Goal: Information Seeking & Learning: Learn about a topic

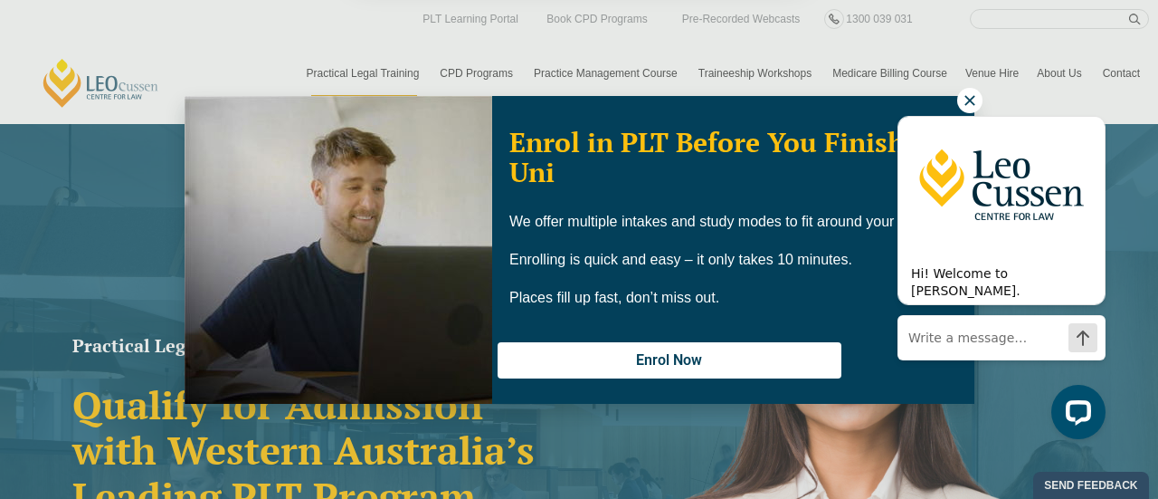
click at [644, 124] on button "Cancel" at bounding box center [642, 116] width 93 height 45
click at [963, 93] on div "Hi! Welcome to Leo Cussen. Ask me anything. I'm here to help! Chat now" at bounding box center [1002, 234] width 208 height 287
click at [1092, 107] on icon "Hide greeting" at bounding box center [1095, 102] width 22 height 22
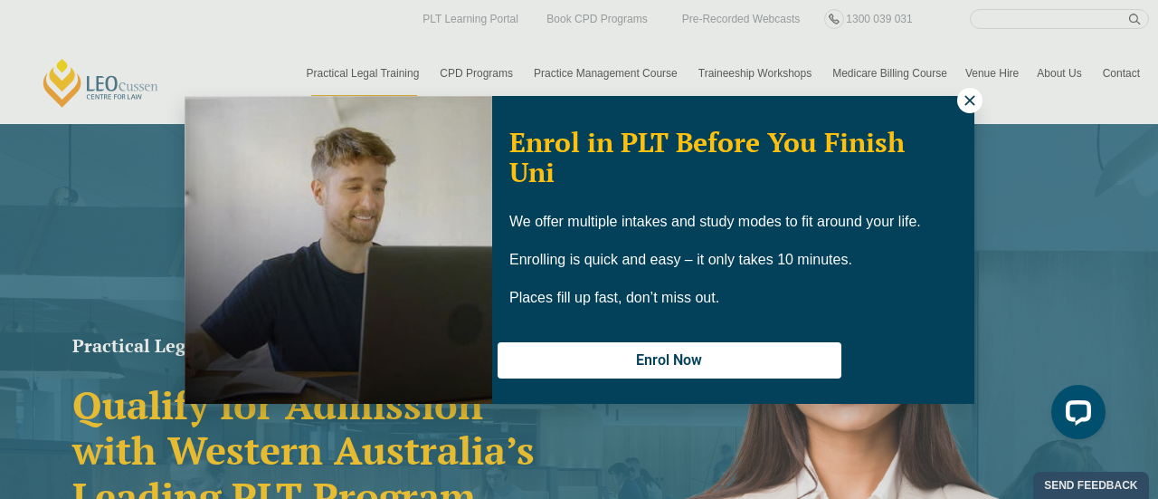
click at [970, 94] on icon at bounding box center [970, 100] width 16 height 16
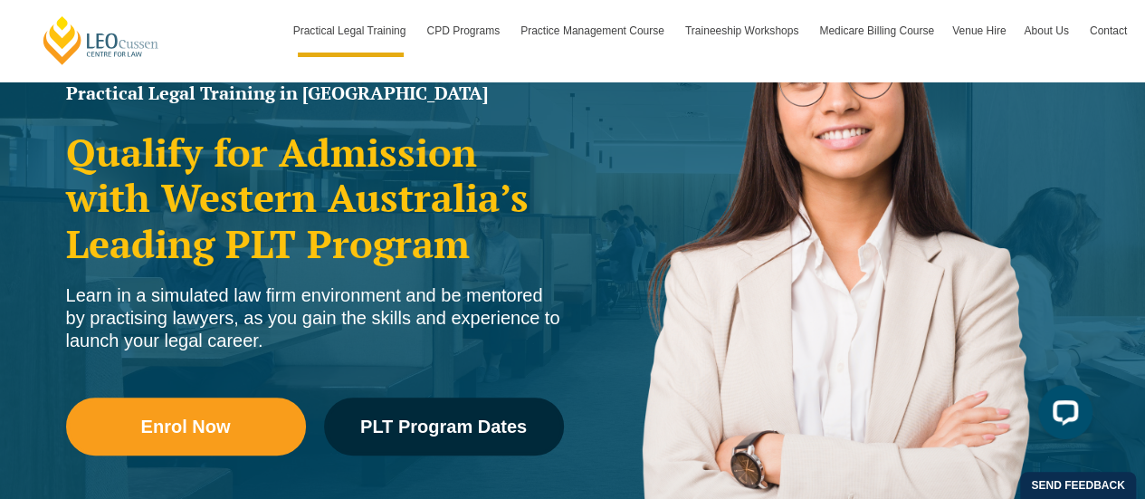
scroll to position [339, 0]
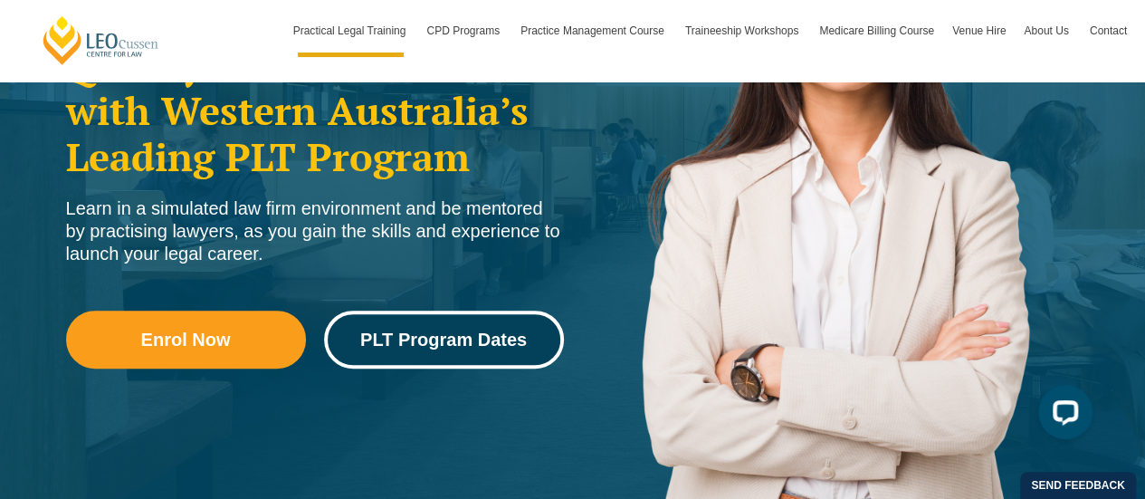
click at [452, 327] on link "PLT Program Dates" at bounding box center [444, 339] width 240 height 58
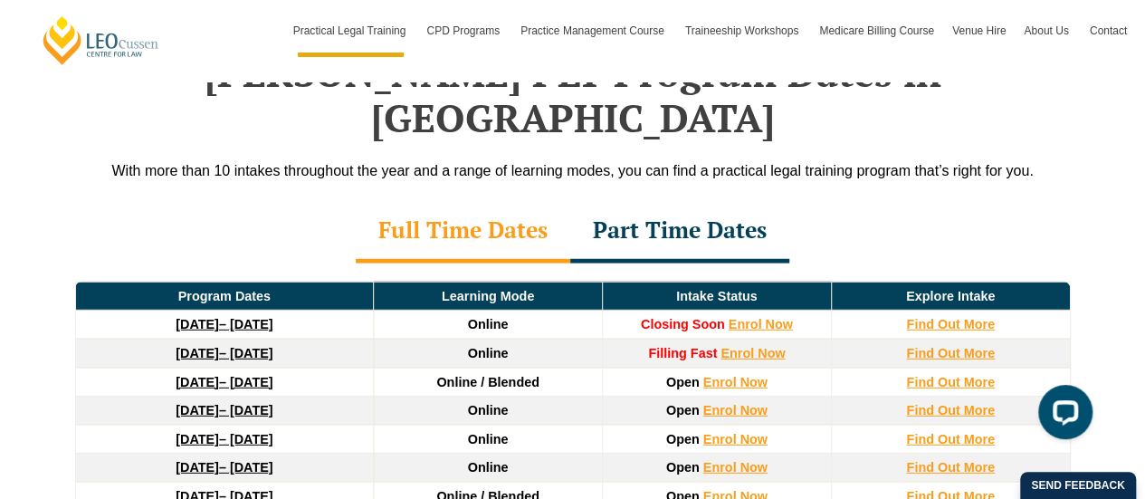
scroll to position [2398, 0]
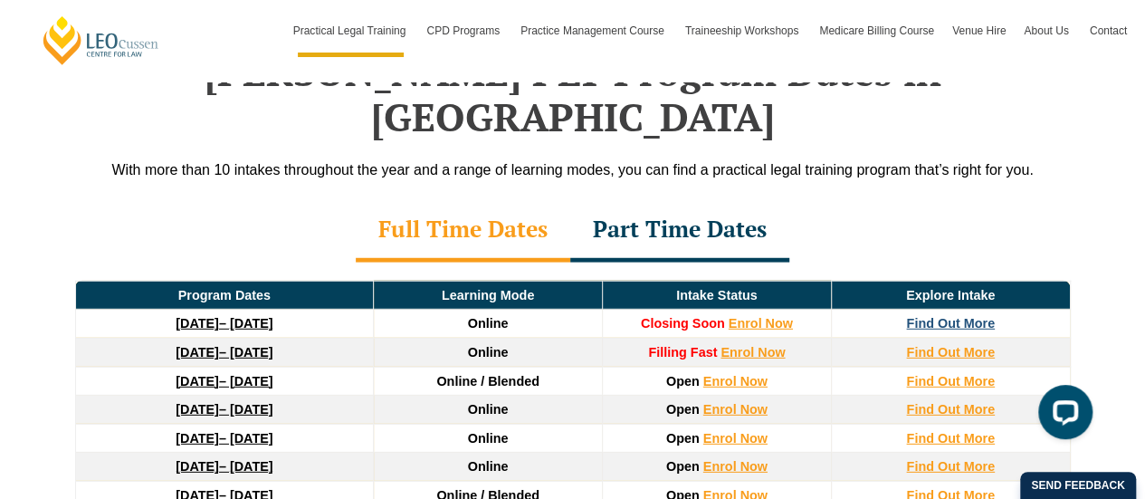
click at [925, 316] on strong "Find Out More" at bounding box center [950, 323] width 89 height 14
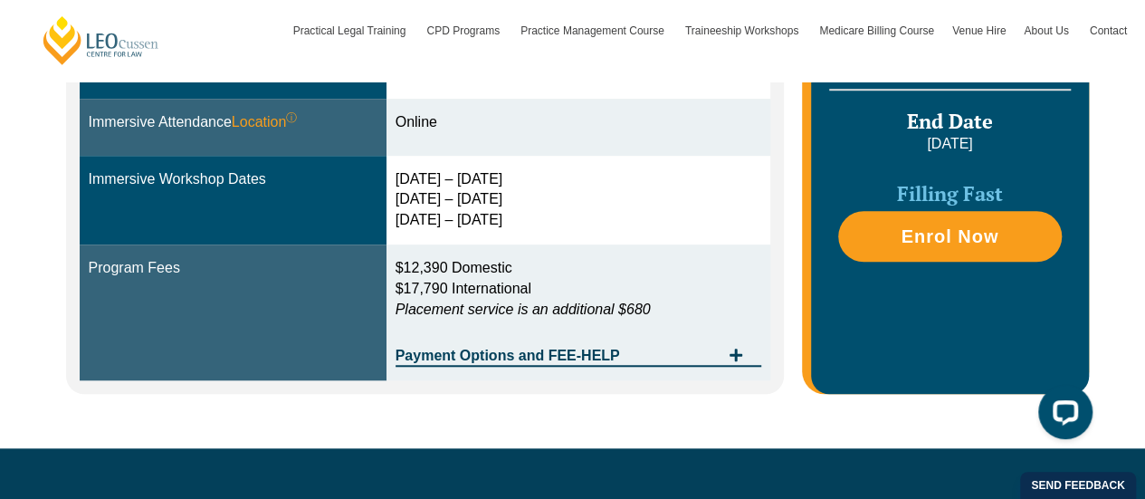
scroll to position [587, 0]
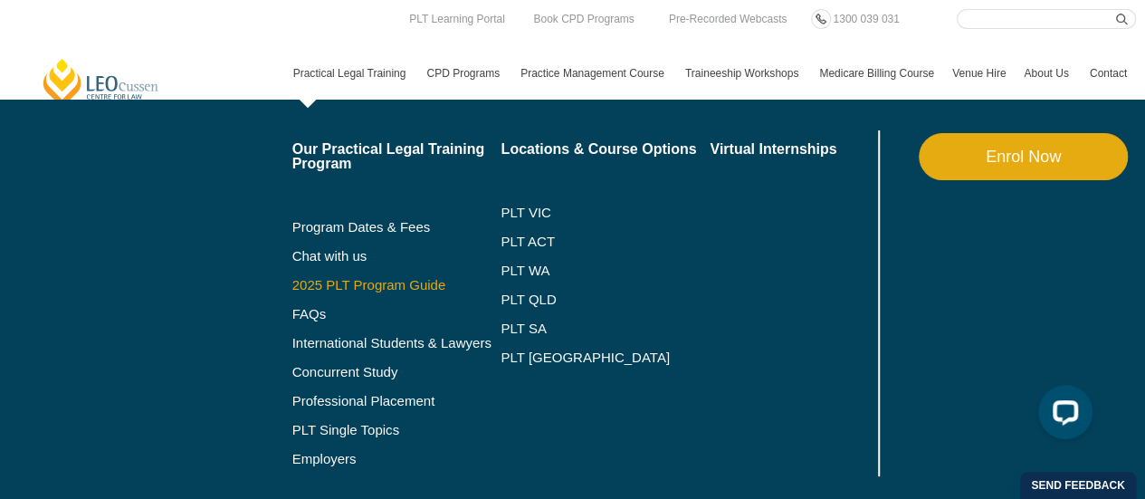
click at [420, 281] on link "2025 PLT Program Guide" at bounding box center [374, 285] width 164 height 14
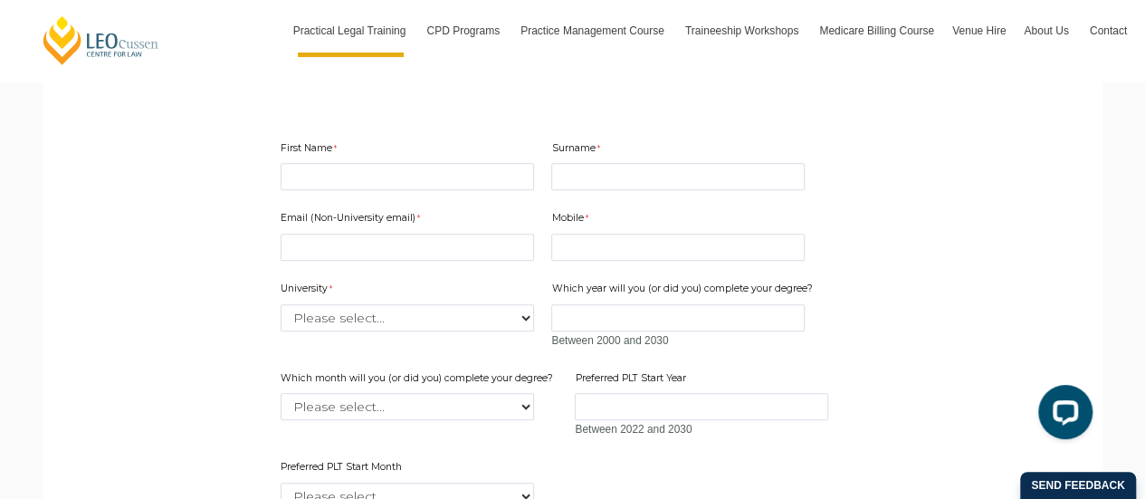
scroll to position [532, 0]
click at [450, 171] on input "First Name" at bounding box center [407, 173] width 253 height 27
type input "David"
type input "Barry"
type input "dbravenswood@gmail.com"
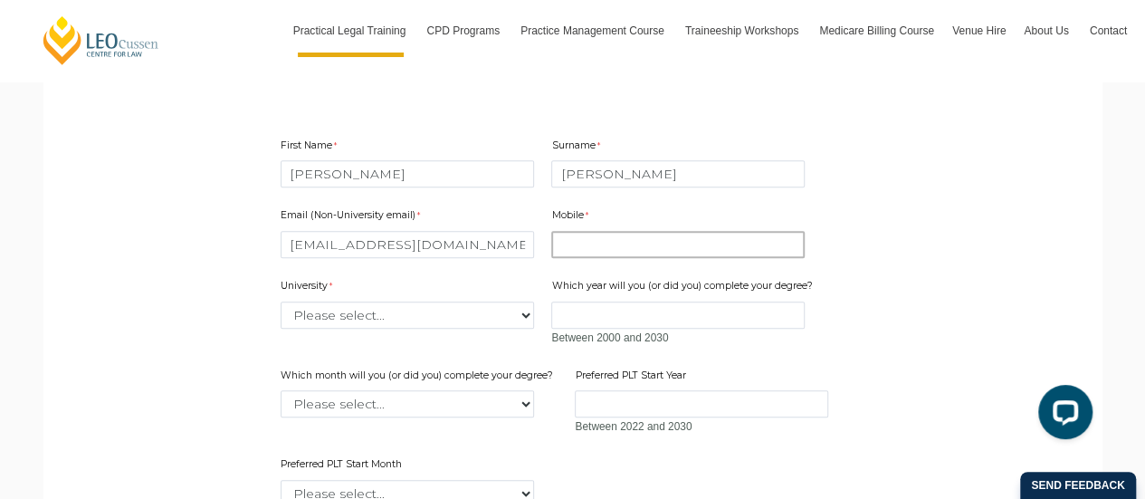
type input "0449588021"
click at [418, 307] on select "Please select... Australian Catholic University Australian National University …" at bounding box center [407, 314] width 253 height 27
select select "tfa_2195"
click at [281, 301] on select "Please select... Australian Catholic University Australian National University …" at bounding box center [407, 314] width 253 height 27
click at [603, 311] on input "Which year will you (or did you) complete your degree?" at bounding box center [677, 314] width 253 height 27
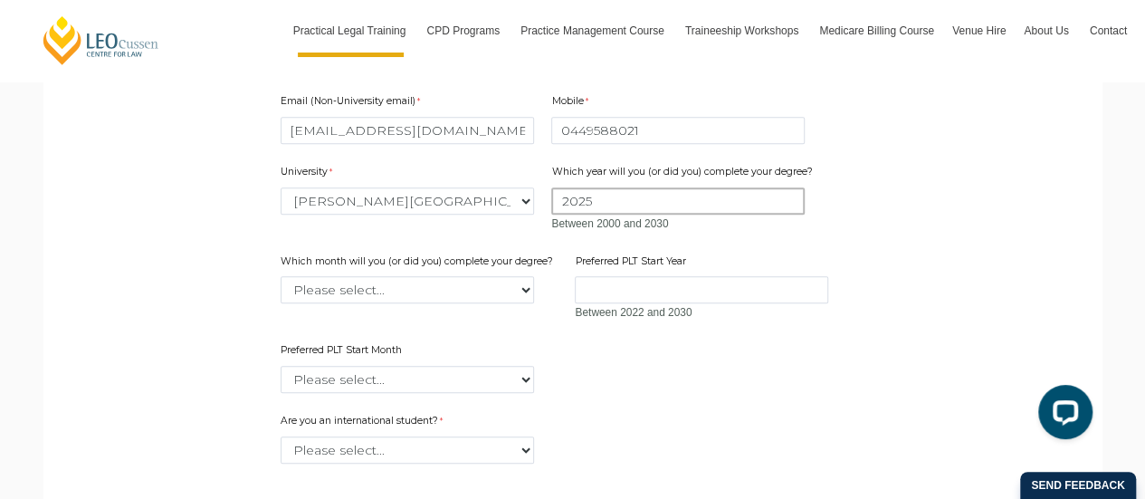
scroll to position [660, 0]
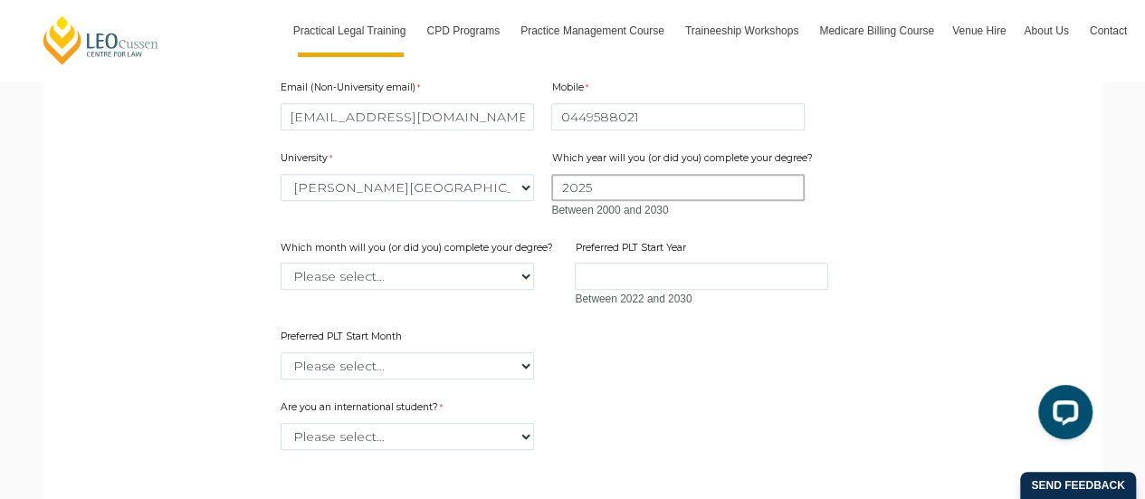
type input "2025"
click at [490, 265] on select "Please select... January February March April May June July August September Oc…" at bounding box center [407, 275] width 253 height 27
select select "tfa_2234"
click at [281, 262] on select "Please select... January February March April May June July August September Oc…" at bounding box center [407, 275] width 253 height 27
click at [634, 276] on input "Preferred PLT Start Year" at bounding box center [701, 275] width 253 height 27
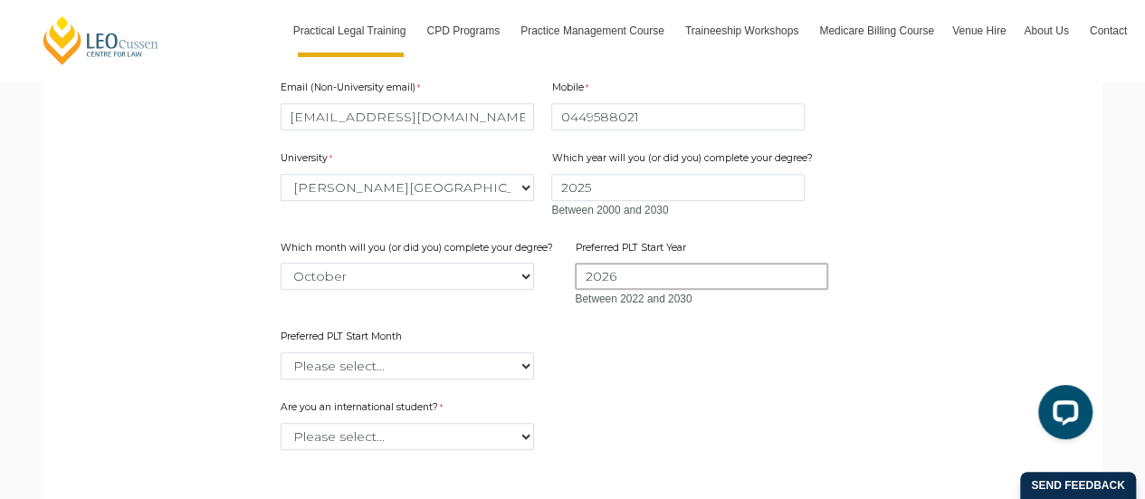
type input "2026"
click at [431, 357] on select "Please select... January February March April May June July August September Oc…" at bounding box center [407, 365] width 253 height 27
select select "tfa_2378"
click at [281, 352] on select "Please select... January February March April May June July August September Oc…" at bounding box center [407, 365] width 253 height 27
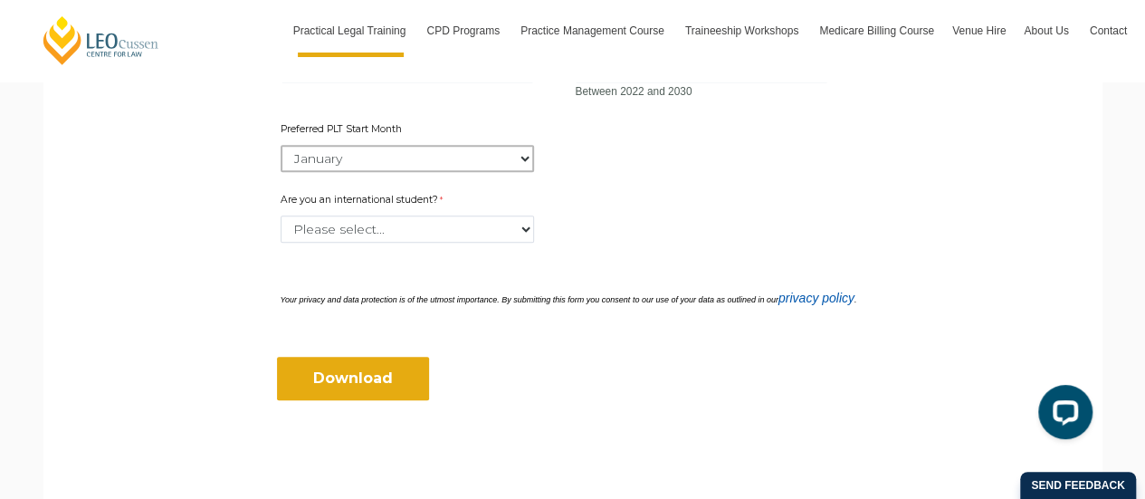
scroll to position [868, 0]
click at [369, 224] on select "Please select... Yes No" at bounding box center [407, 227] width 253 height 27
click at [359, 319] on form "First Name David Surname Barry Email (Non-University email) dbravenswood@gmail.…" at bounding box center [572, 89] width 697 height 707
click at [362, 377] on input "Download" at bounding box center [353, 377] width 152 height 43
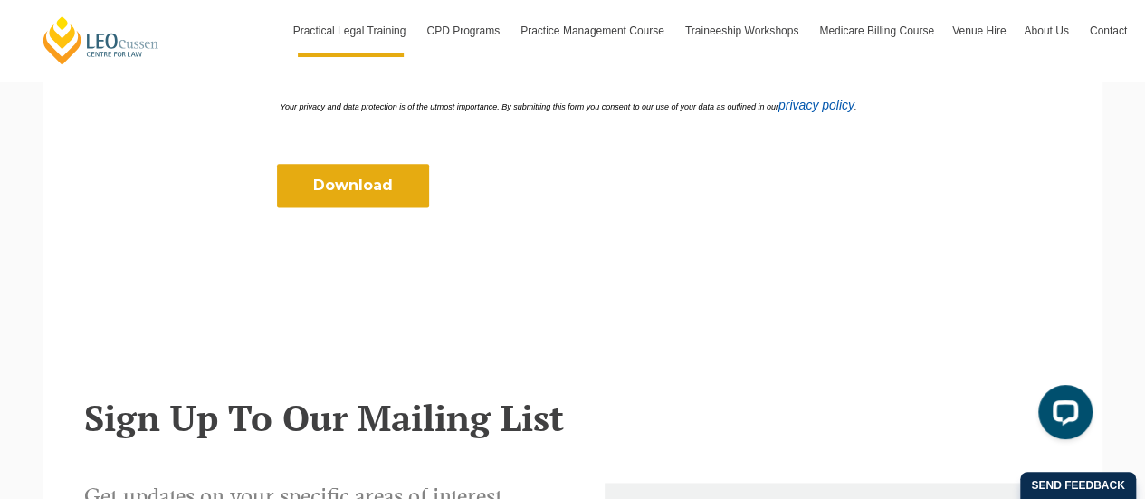
scroll to position [838, 0]
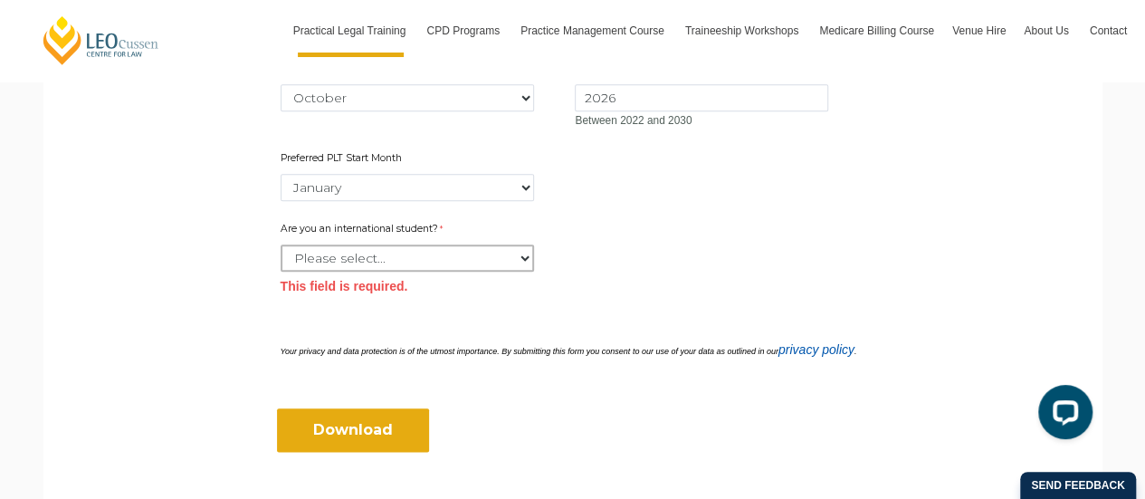
click at [388, 259] on select "Please select... Yes No" at bounding box center [407, 257] width 253 height 27
select select "tfa_60"
click at [281, 244] on select "Please select... Yes No" at bounding box center [407, 257] width 253 height 27
click at [291, 313] on div "How did you hear about this event? Please select... Email Facebook Instagram Li…" at bounding box center [572, 311] width 599 height 27
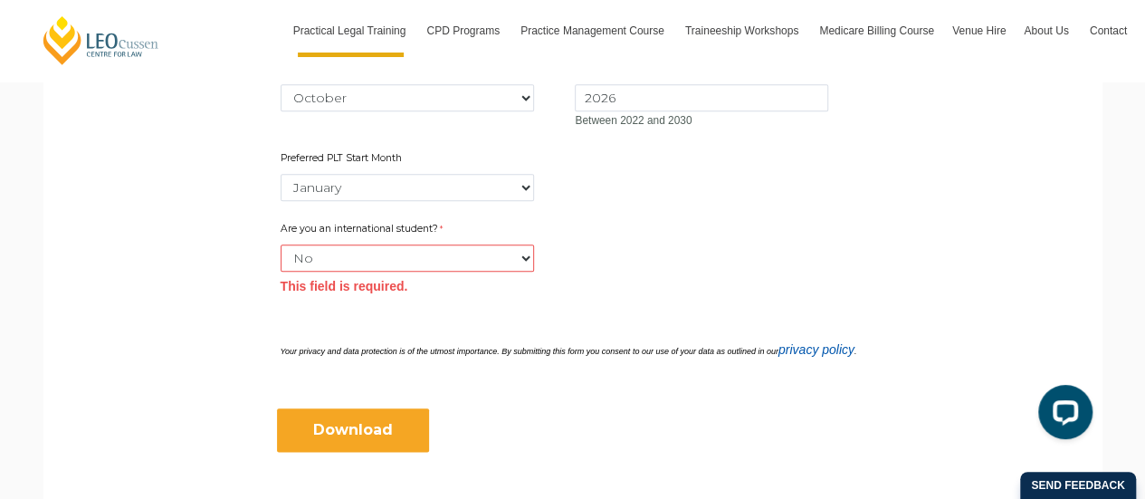
click at [336, 435] on input "Download" at bounding box center [353, 429] width 152 height 43
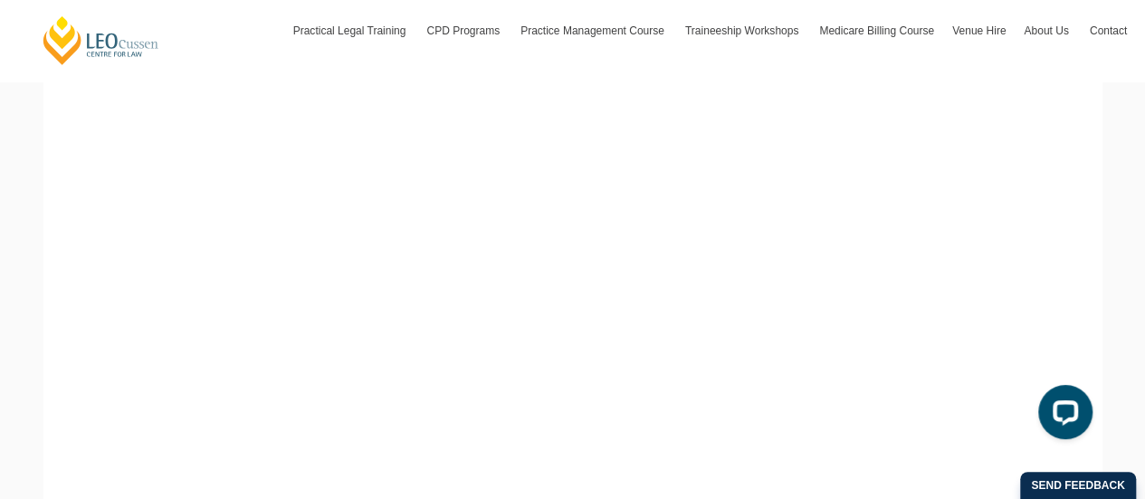
scroll to position [335, 0]
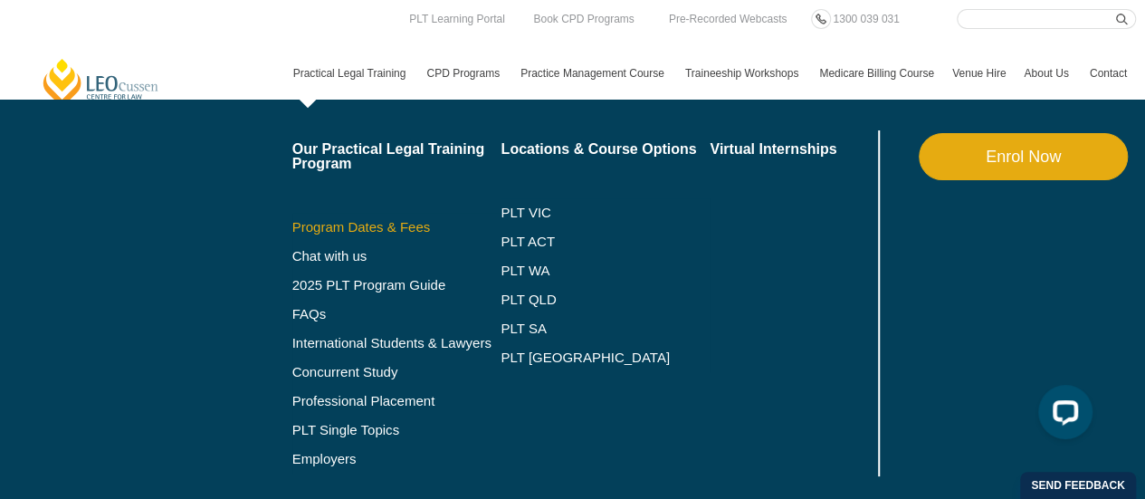
click at [351, 231] on link "Program Dates & Fees" at bounding box center [396, 227] width 209 height 14
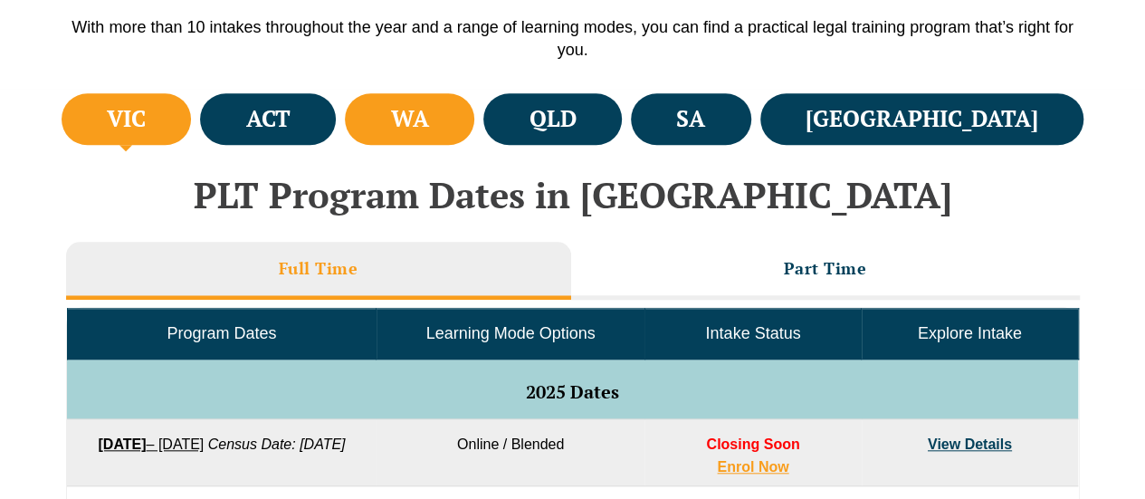
click at [474, 102] on li "WA" at bounding box center [409, 119] width 129 height 52
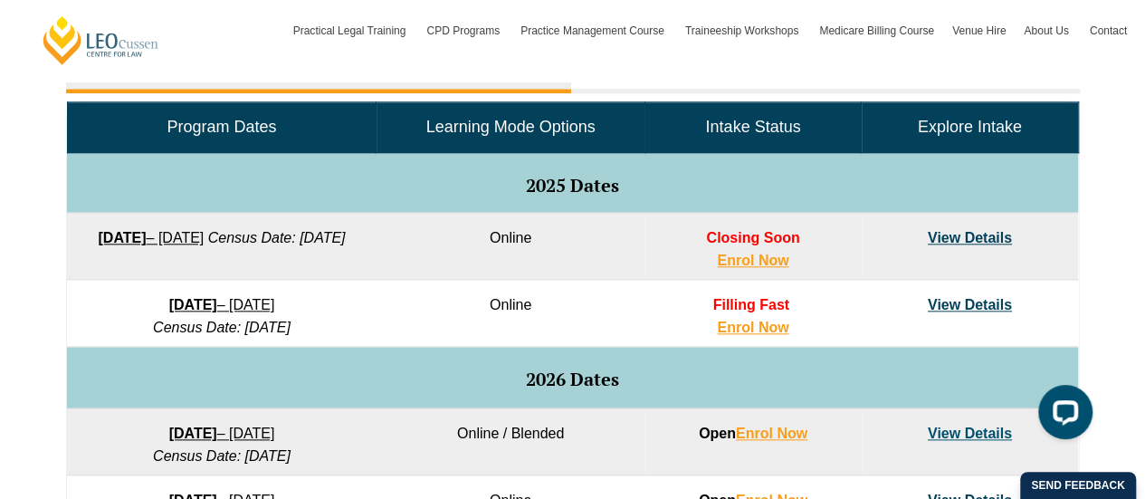
click at [981, 239] on link "View Details" at bounding box center [970, 237] width 84 height 15
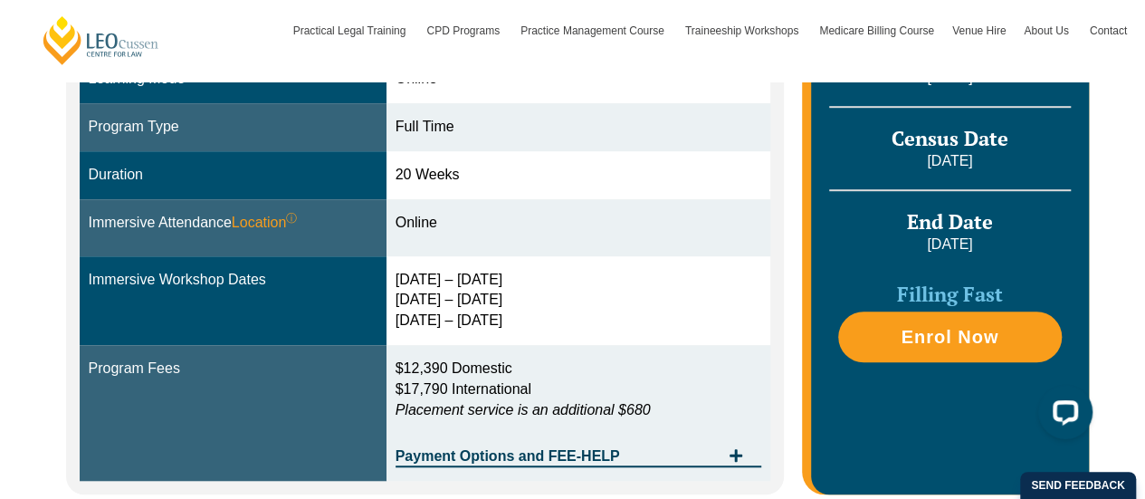
scroll to position [526, 0]
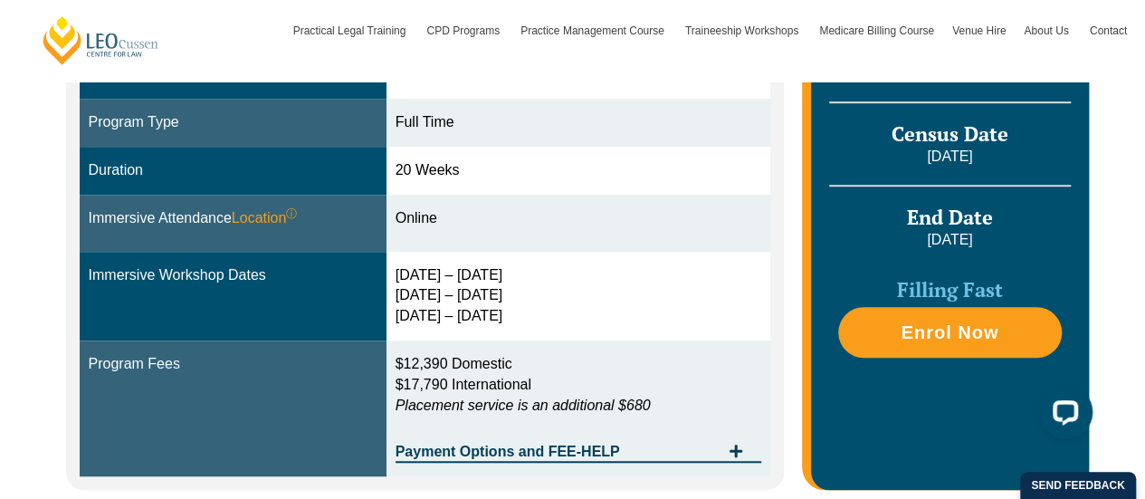
drag, startPoint x: 401, startPoint y: 294, endPoint x: 507, endPoint y: 296, distance: 105.9
click at [507, 296] on div "[DATE] – [DATE] [DATE] – [DATE] [DATE] – [DATE]" at bounding box center [579, 296] width 367 height 62
drag, startPoint x: 516, startPoint y: 319, endPoint x: 397, endPoint y: 319, distance: 118.6
click at [397, 319] on td "[DATE] – [DATE] [DATE] – [DATE] [DATE] – [DATE]" at bounding box center [578, 297] width 385 height 90
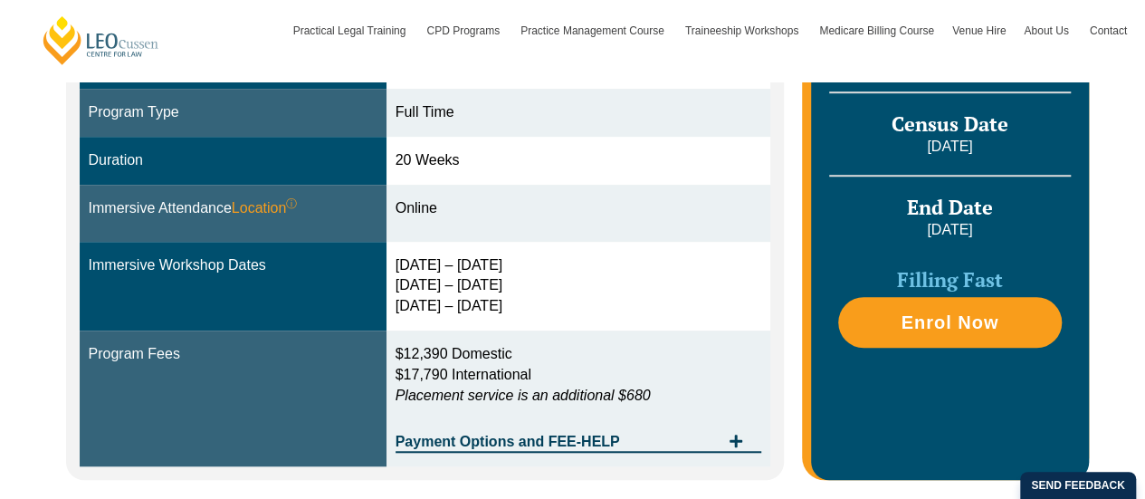
scroll to position [535, 0]
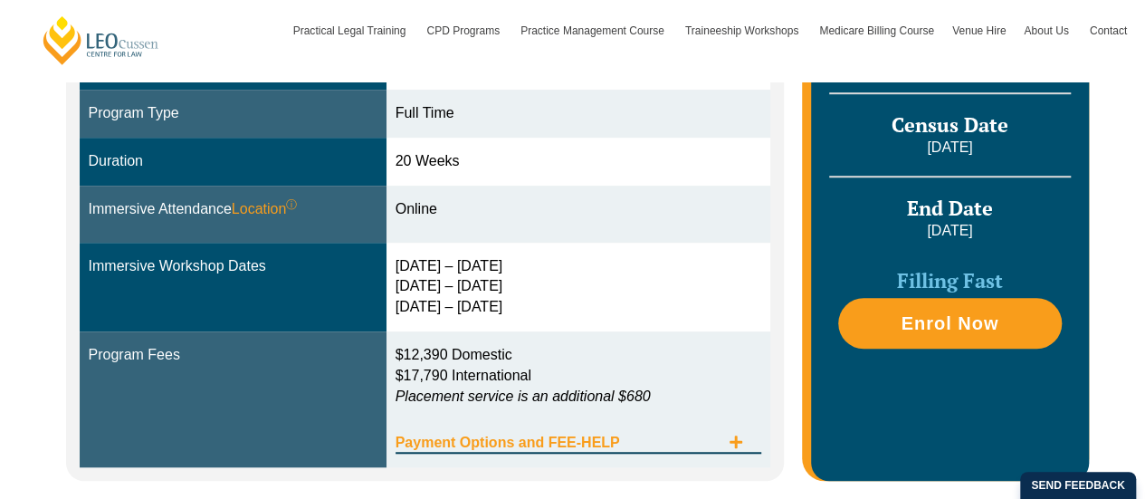
click at [588, 435] on span "Payment Options and FEE-HELP" at bounding box center [558, 442] width 325 height 14
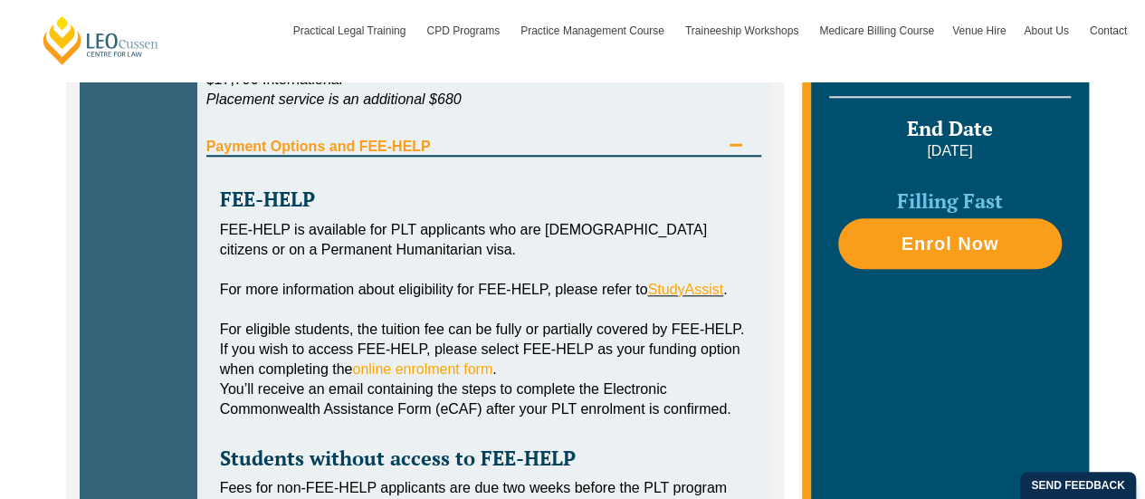
scroll to position [914, 0]
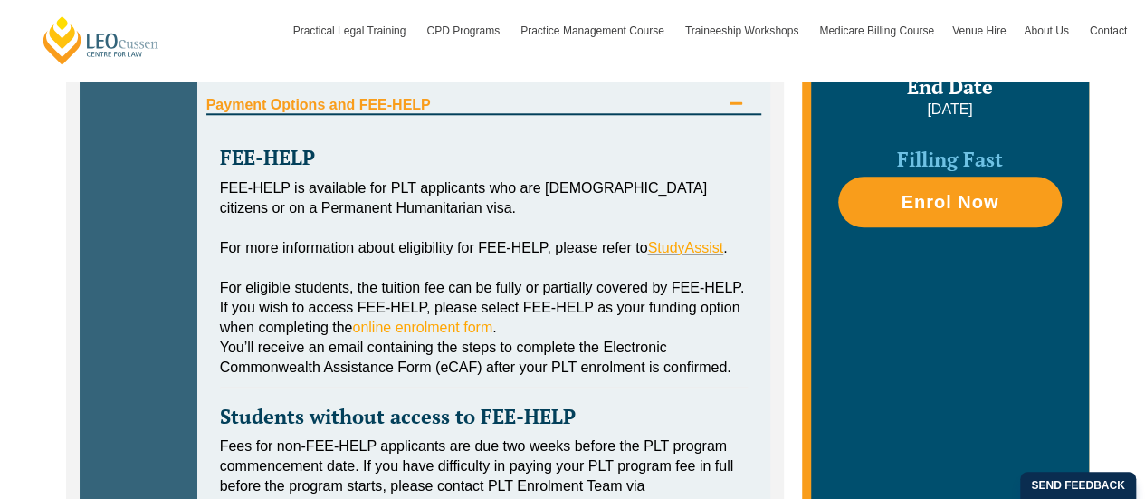
drag, startPoint x: 482, startPoint y: 316, endPoint x: 579, endPoint y: 345, distance: 101.1
click at [579, 345] on span "You’ll receive an email containing the steps to complete the Electronic Commonw…" at bounding box center [475, 356] width 511 height 35
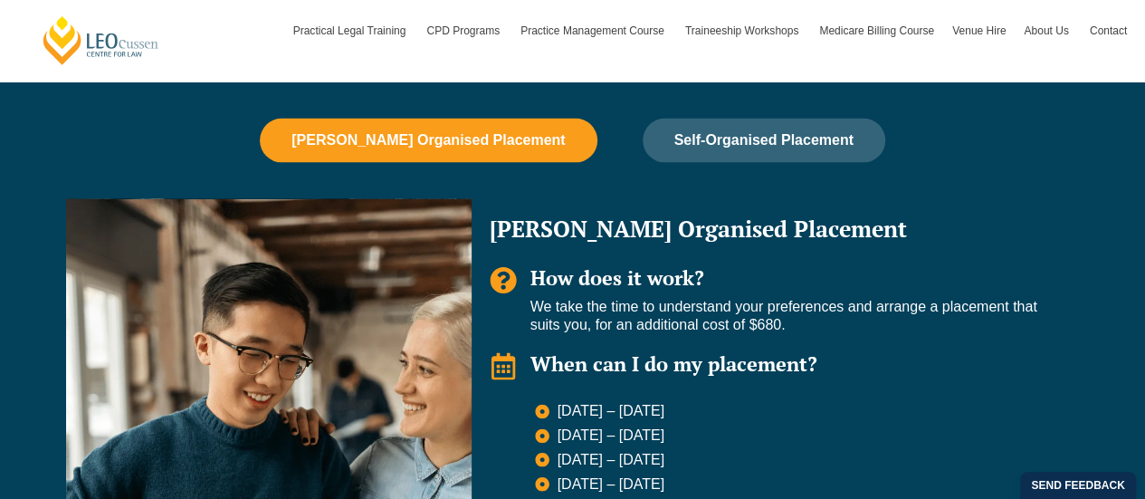
scroll to position [1757, 0]
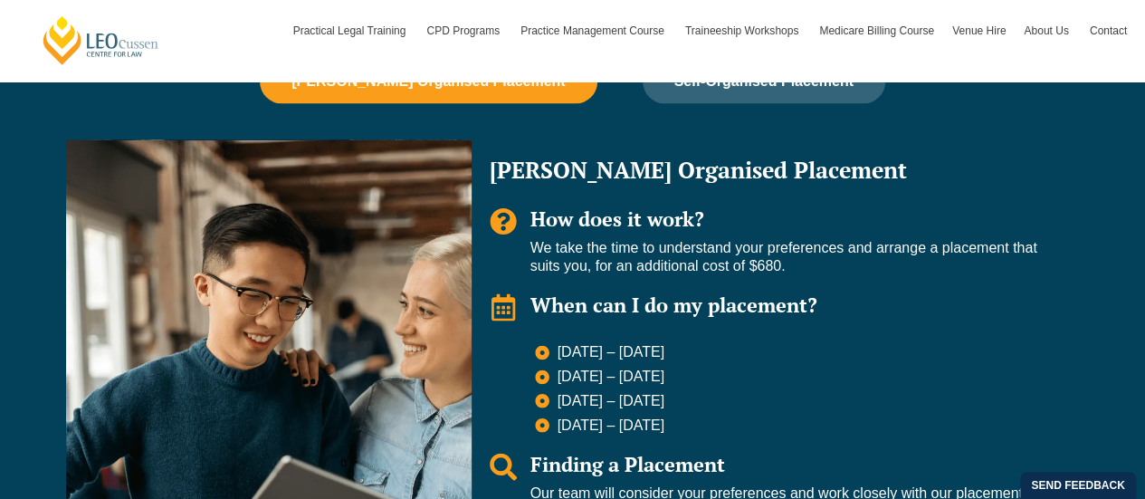
click at [558, 311] on span "When can I do my placement?" at bounding box center [673, 304] width 287 height 26
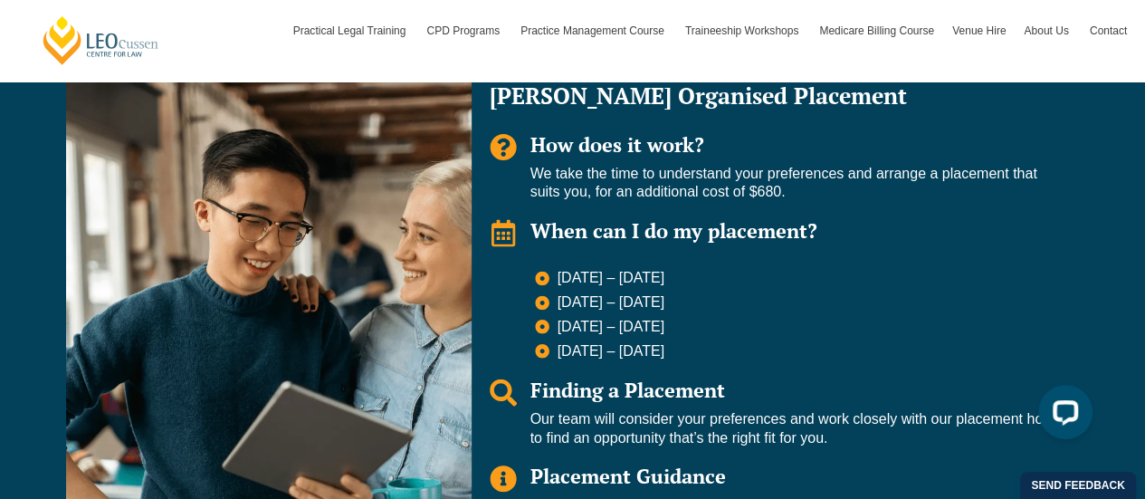
scroll to position [1832, 0]
drag, startPoint x: 716, startPoint y: 362, endPoint x: 543, endPoint y: 263, distance: 199.0
click at [543, 263] on div "[PERSON_NAME] Organised Placement How does it work? We take the time to underst…" at bounding box center [776, 327] width 608 height 524
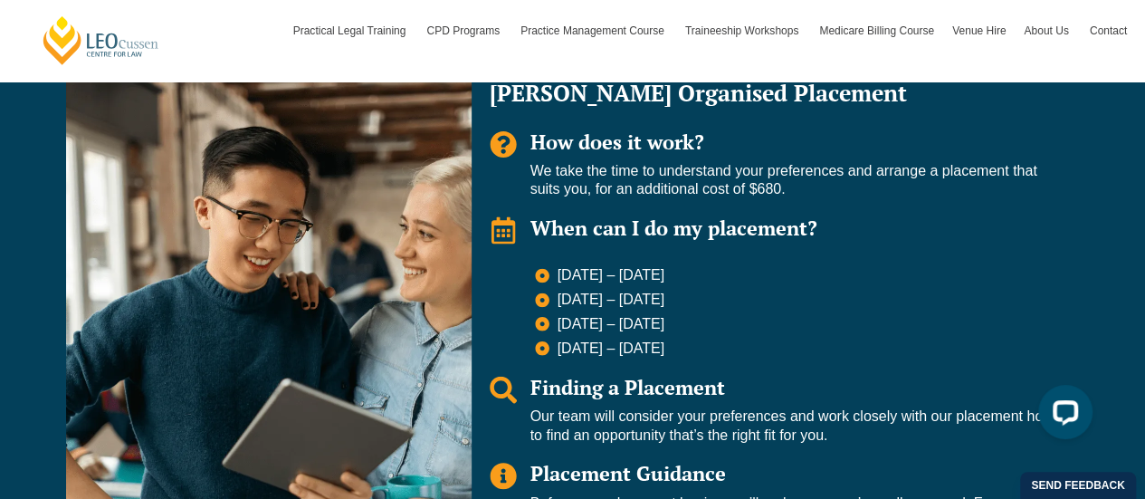
scroll to position [1843, 0]
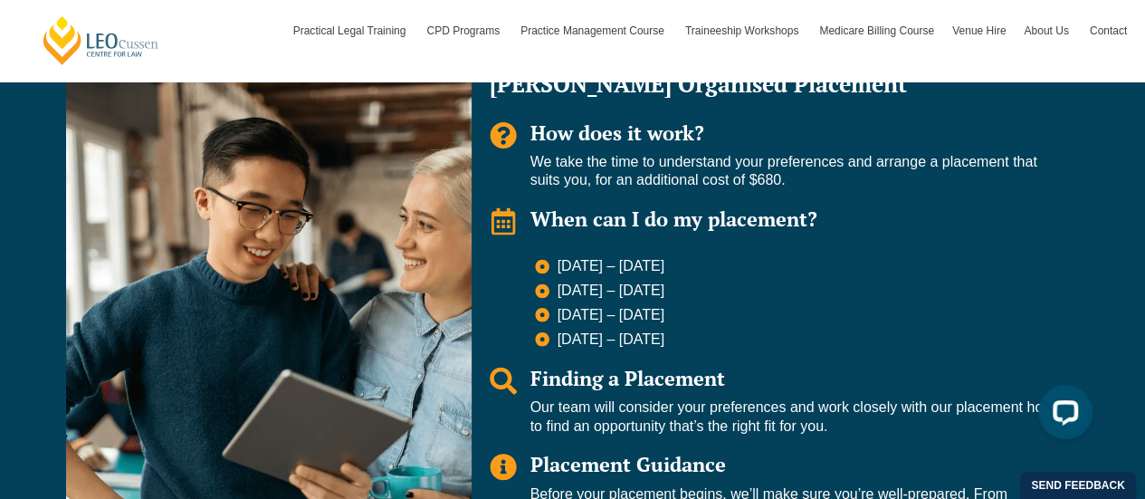
click at [706, 329] on ul "[DATE] – [DATE] [DATE] – [DATE] [DATE] – [DATE] [DATE] – [DATE]" at bounding box center [798, 302] width 527 height 91
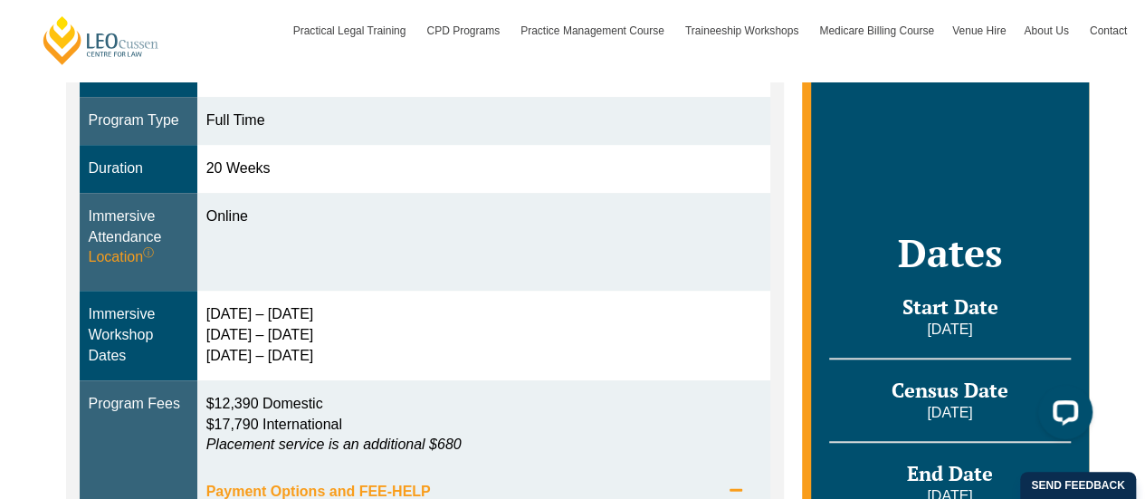
scroll to position [772, 0]
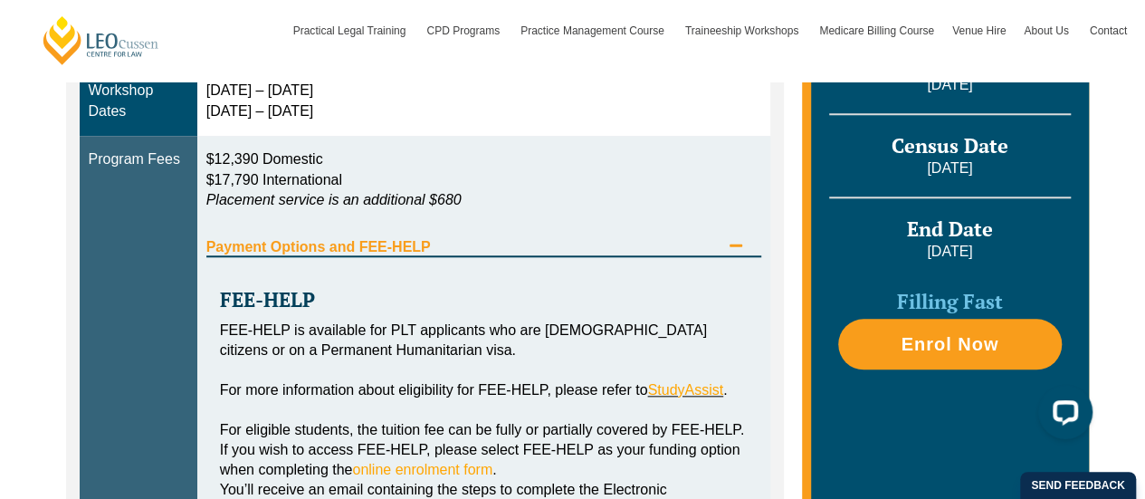
drag, startPoint x: 706, startPoint y: 329, endPoint x: 416, endPoint y: 249, distance: 300.4
click at [416, 249] on span "Payment Options and FEE-HELP" at bounding box center [463, 247] width 514 height 14
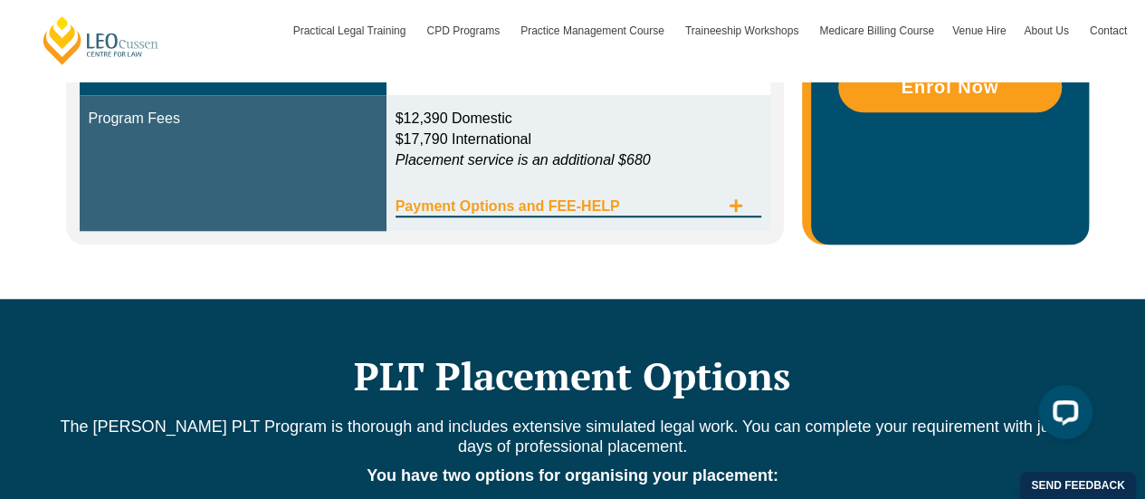
scroll to position [773, 0]
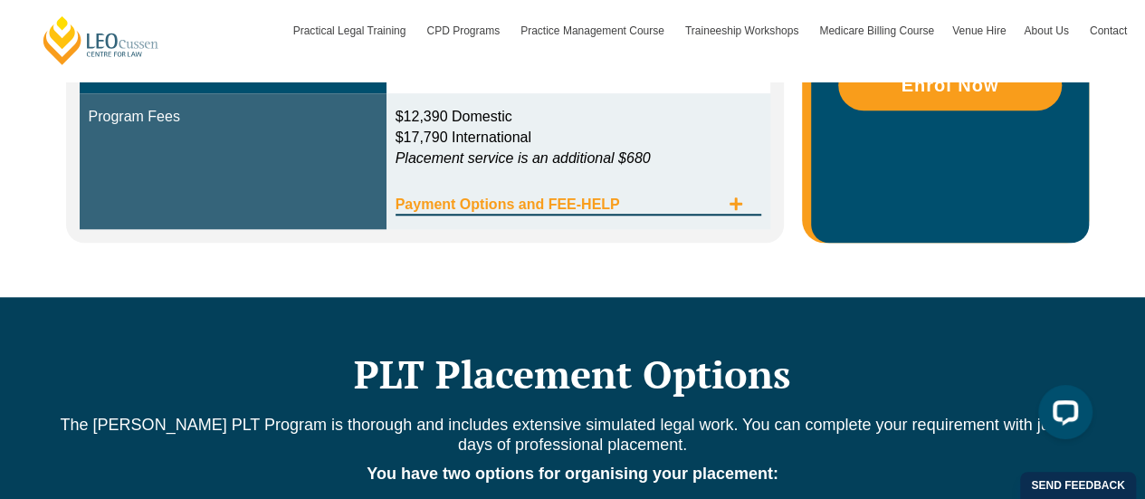
click at [604, 209] on span "Payment Options and FEE-HELP" at bounding box center [558, 204] width 325 height 14
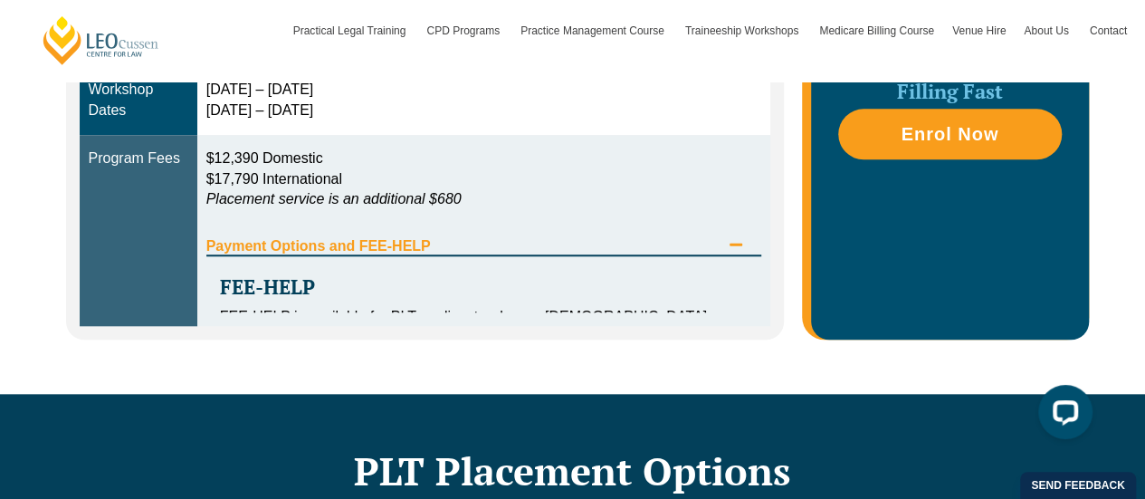
scroll to position [815, 0]
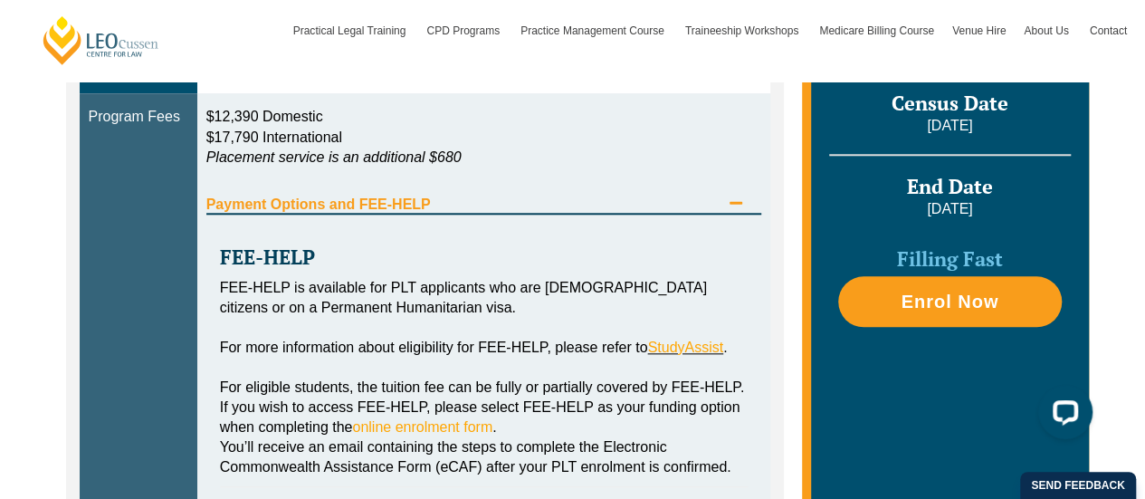
click at [604, 209] on span "Payment Options and FEE-HELP" at bounding box center [463, 204] width 514 height 14
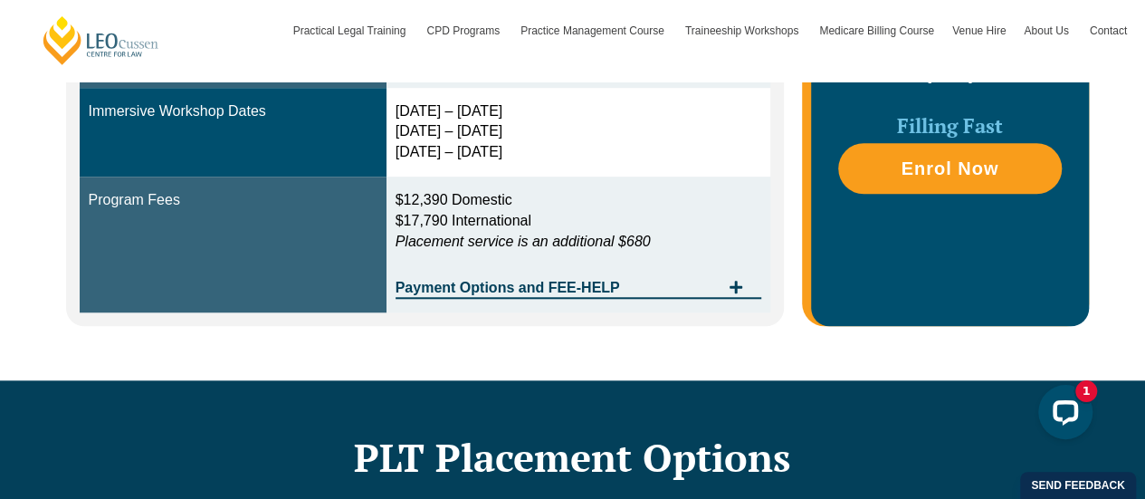
scroll to position [574, 0]
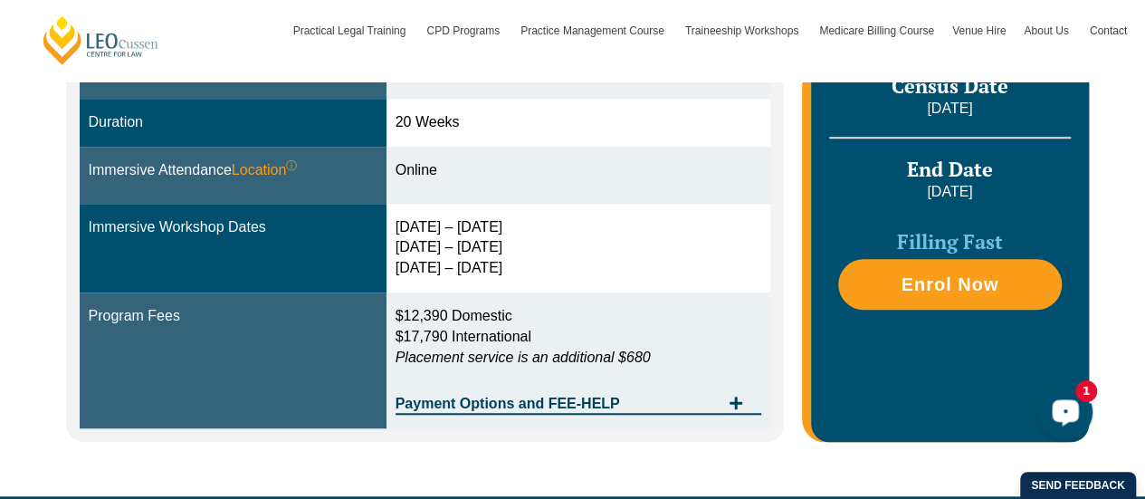
click at [1066, 396] on div "Open LiveChat chat widget" at bounding box center [1065, 411] width 31 height 31
click at [635, 236] on div "[DATE] – [DATE] [DATE] – [DATE] [DATE] – [DATE]" at bounding box center [579, 248] width 367 height 62
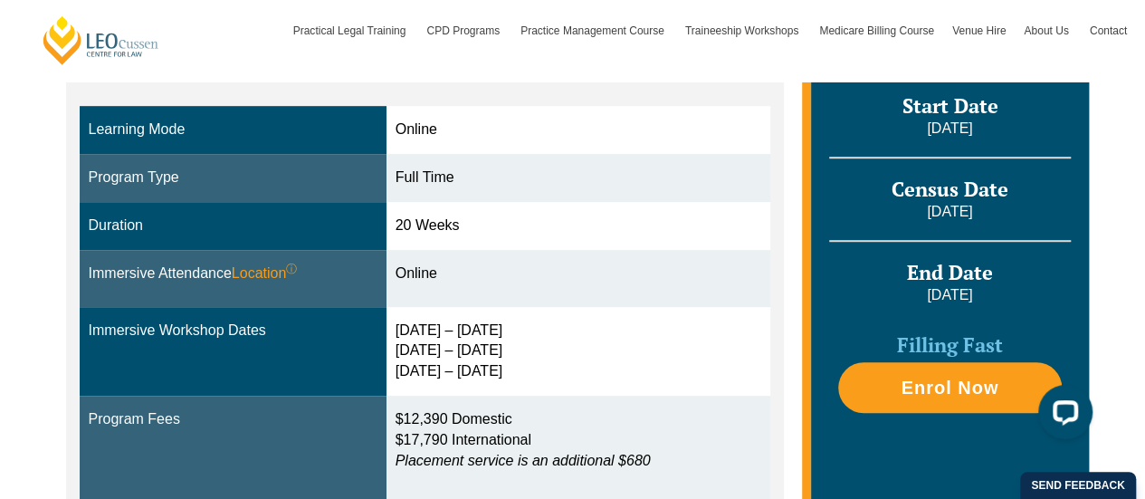
scroll to position [492, 0]
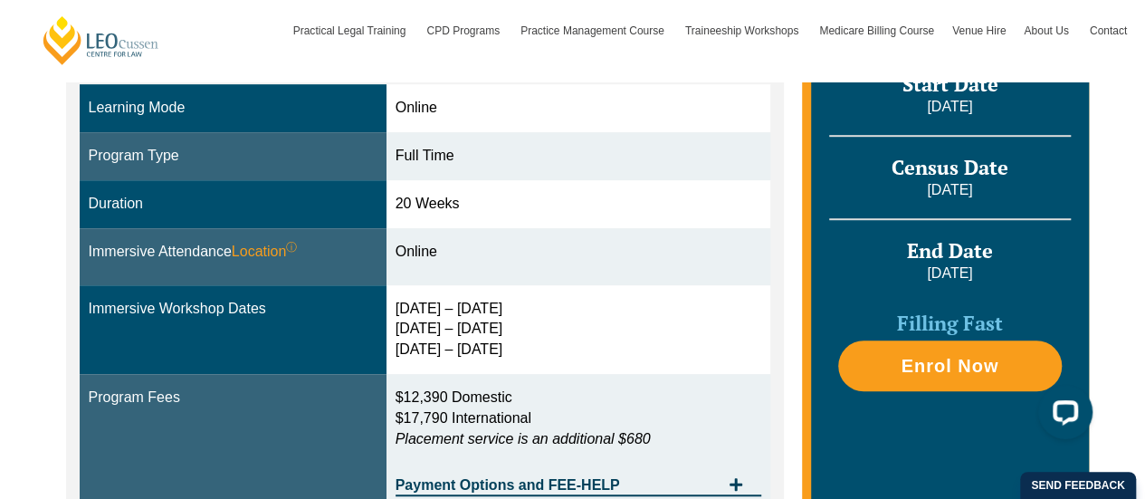
drag, startPoint x: 542, startPoint y: 339, endPoint x: 399, endPoint y: 305, distance: 147.1
click at [399, 305] on td "30 Sep – 3 Oct 2025 10 – 12 Dec 2025 11 – 13 Feb 2026" at bounding box center [578, 330] width 385 height 90
click at [628, 285] on td "30 Sep – 3 Oct 2025 10 – 12 Dec 2025 11 – 13 Feb 2026" at bounding box center [578, 330] width 385 height 90
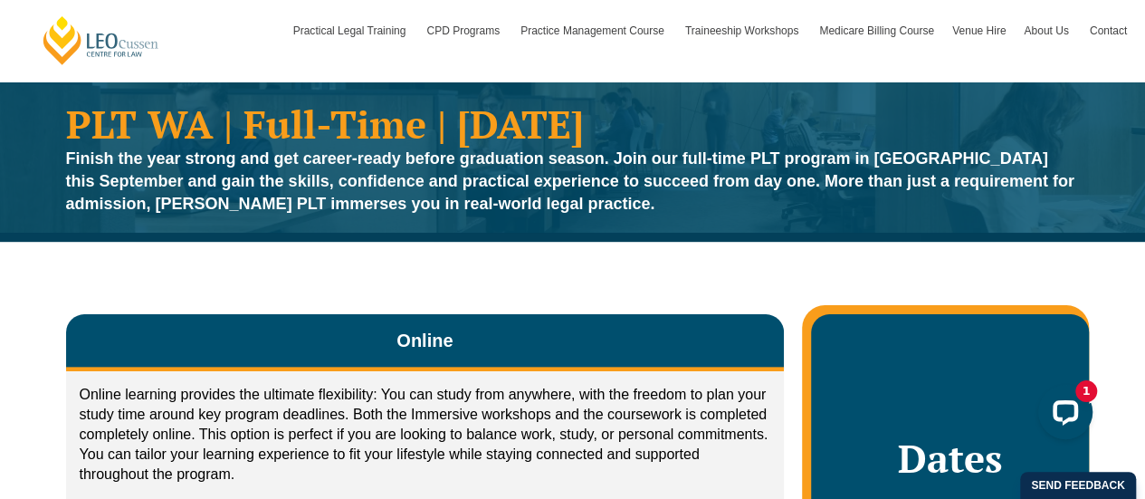
scroll to position [63, 0]
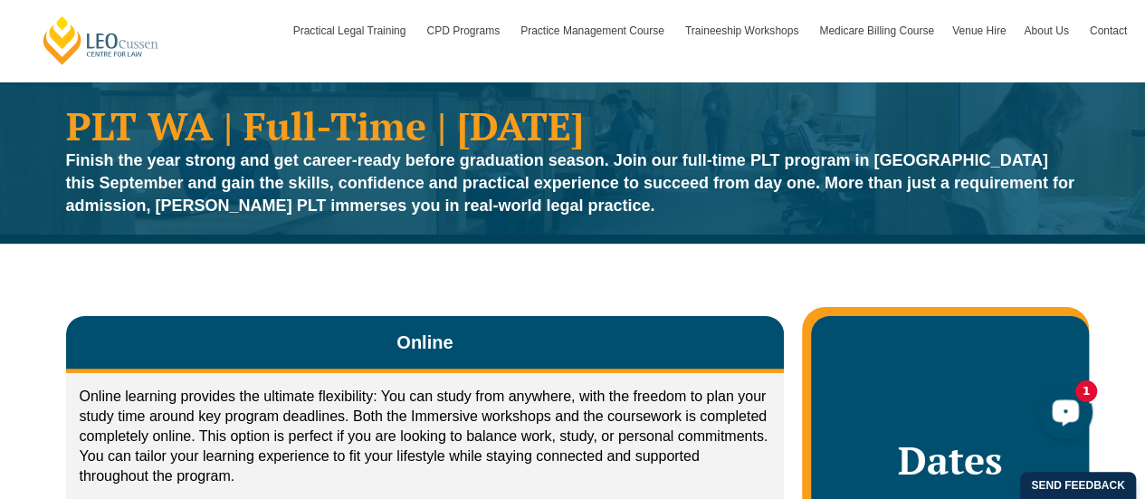
click at [1065, 423] on div "Open LiveChat chat widget" at bounding box center [1065, 411] width 31 height 31
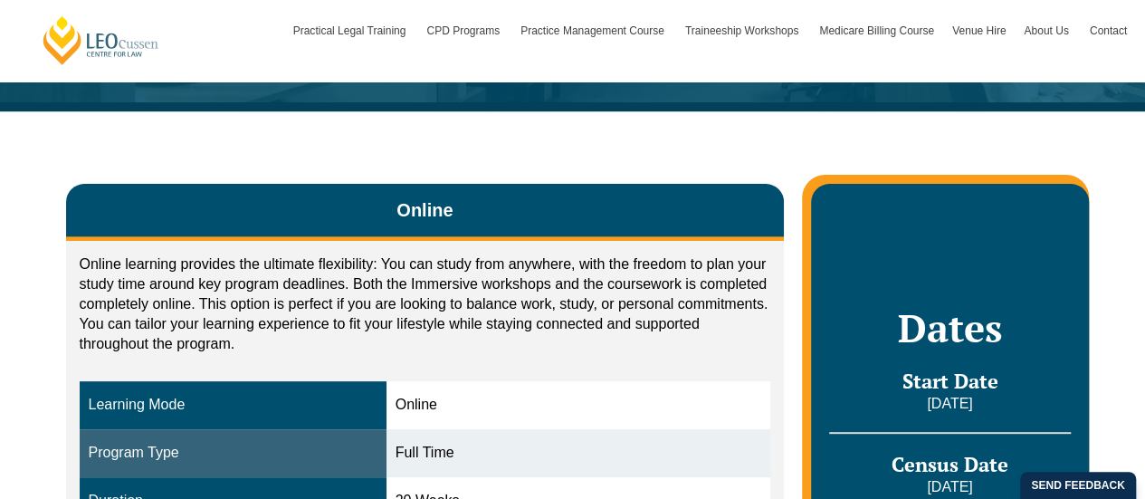
scroll to position [195, 0]
click at [662, 220] on button "Online" at bounding box center [425, 212] width 719 height 57
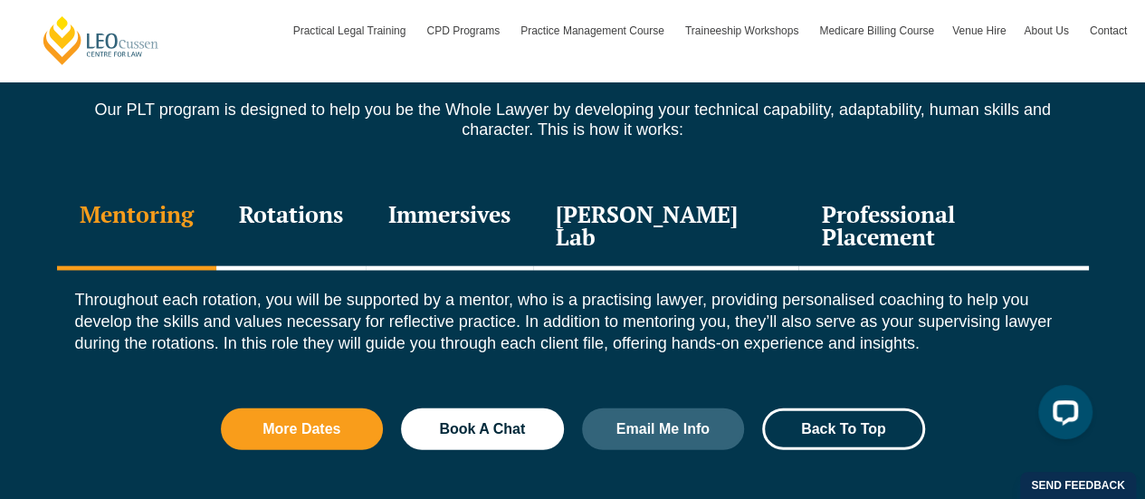
scroll to position [2020, 0]
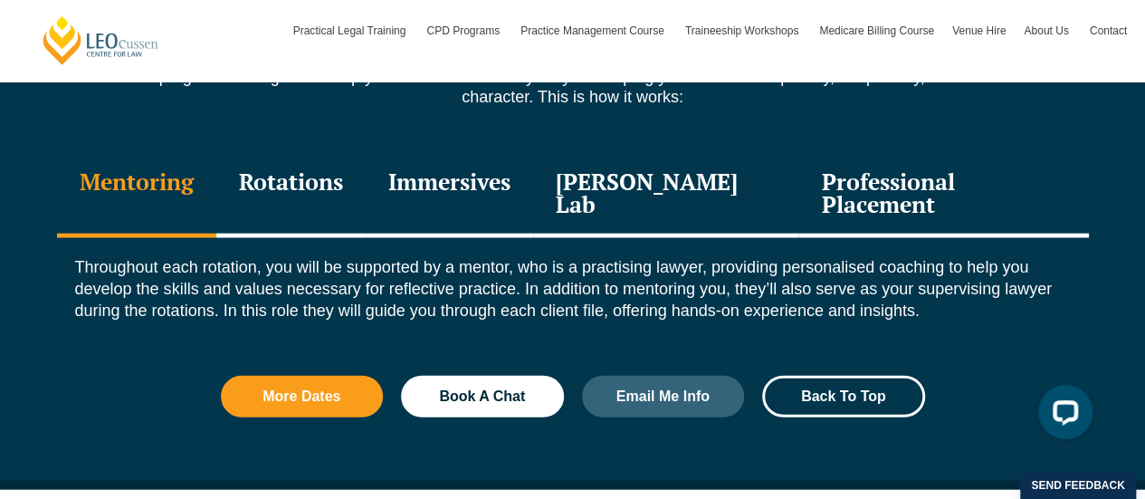
click at [521, 184] on div "Immersives" at bounding box center [449, 195] width 167 height 86
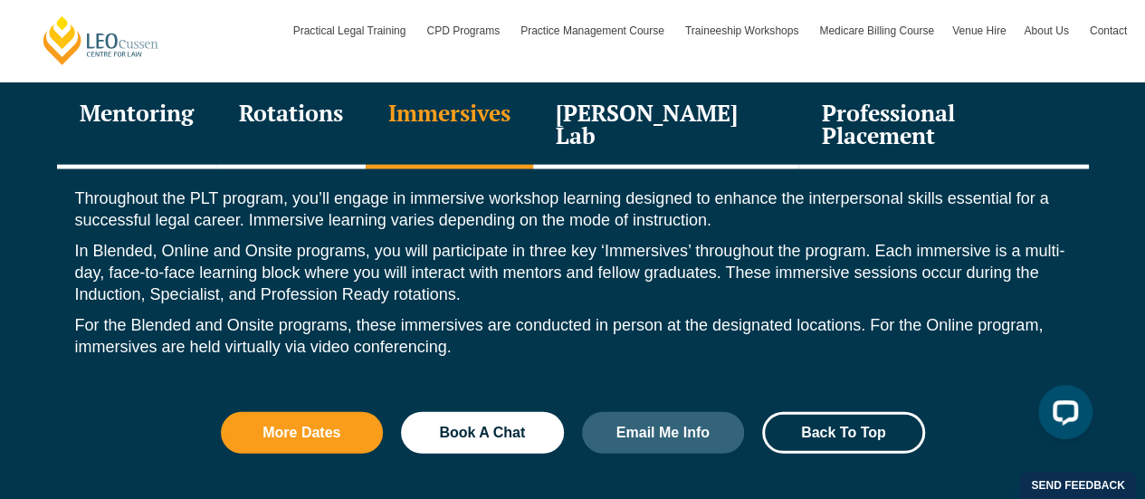
scroll to position [2091, 0]
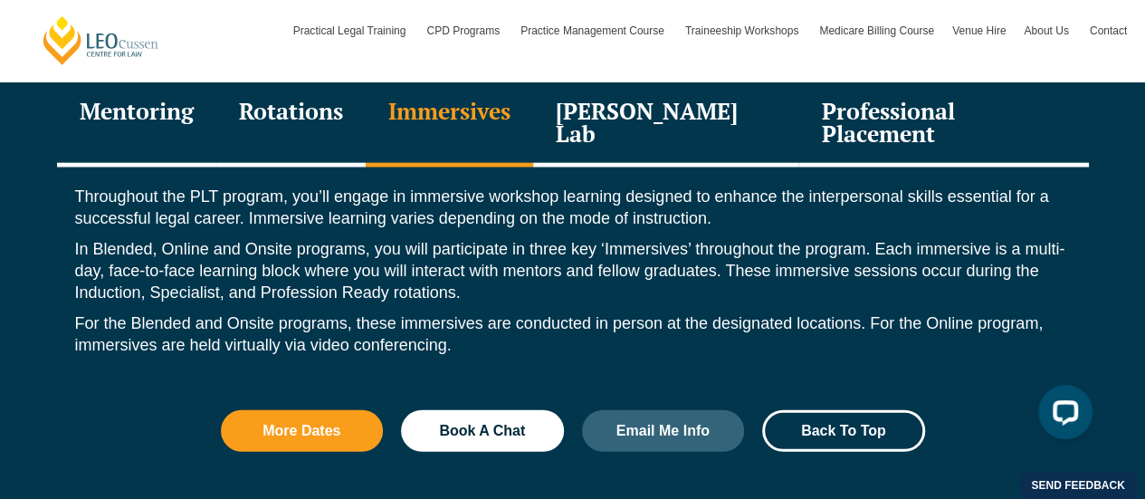
click at [297, 105] on div "Rotations" at bounding box center [290, 124] width 149 height 86
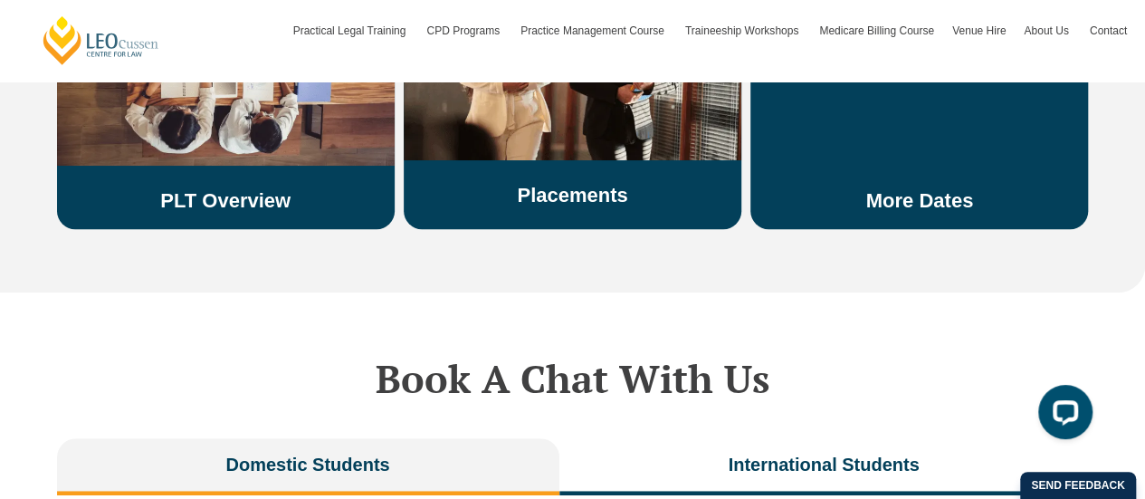
scroll to position [3817, 0]
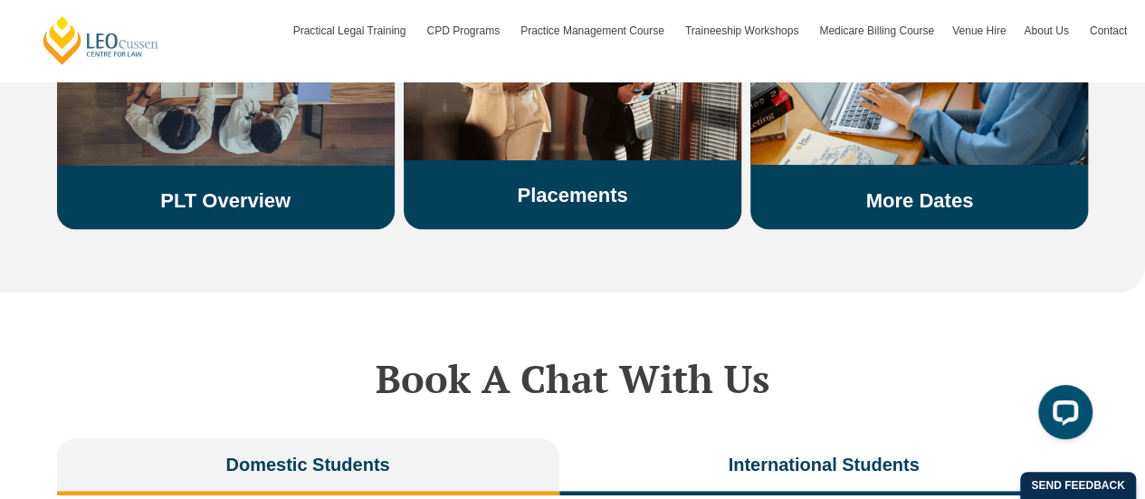
click at [239, 189] on link "PLT Overview" at bounding box center [225, 200] width 130 height 23
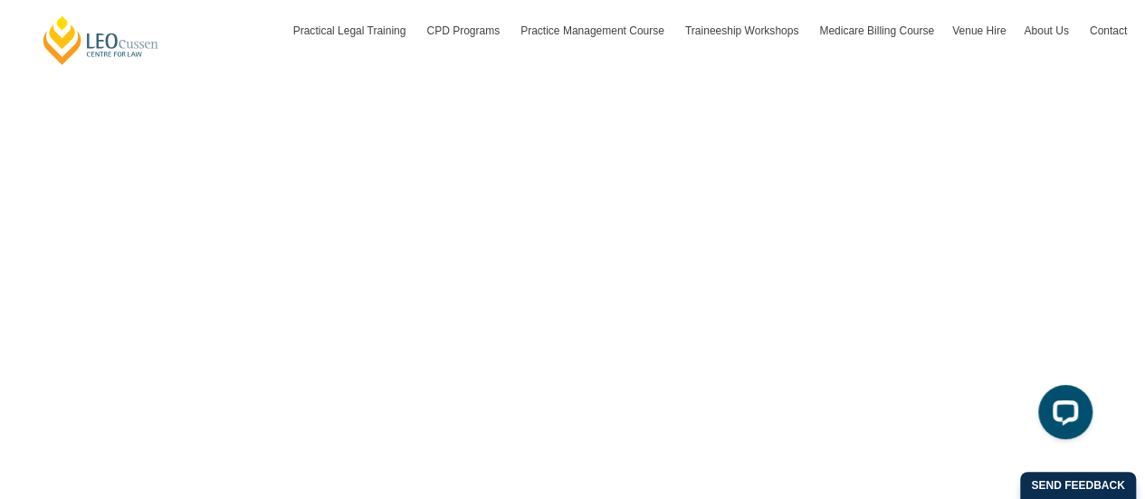
scroll to position [4301, 0]
click at [1079, 411] on div "Open LiveChat chat widget" at bounding box center [1065, 411] width 31 height 31
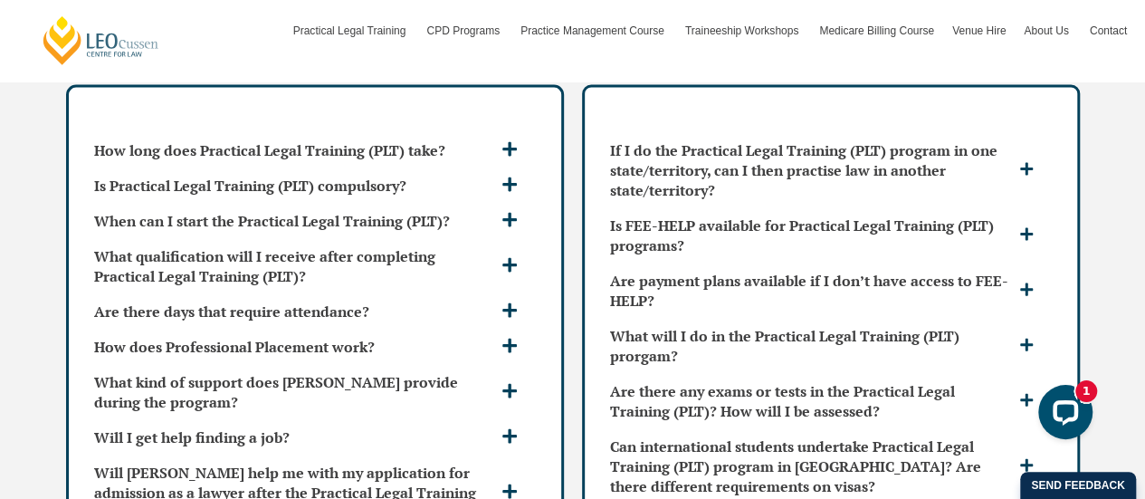
scroll to position [5293, 0]
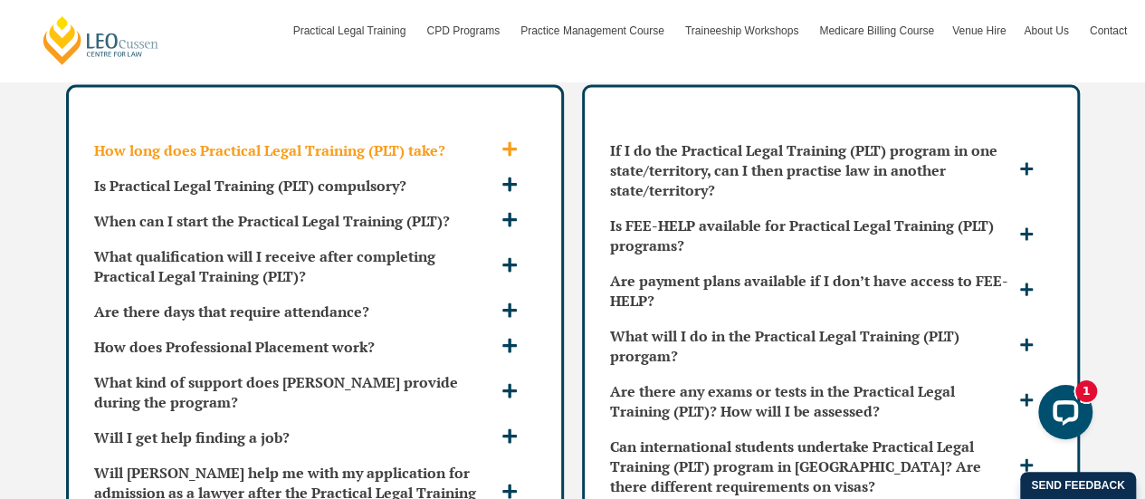
click at [517, 141] on icon at bounding box center [509, 149] width 16 height 16
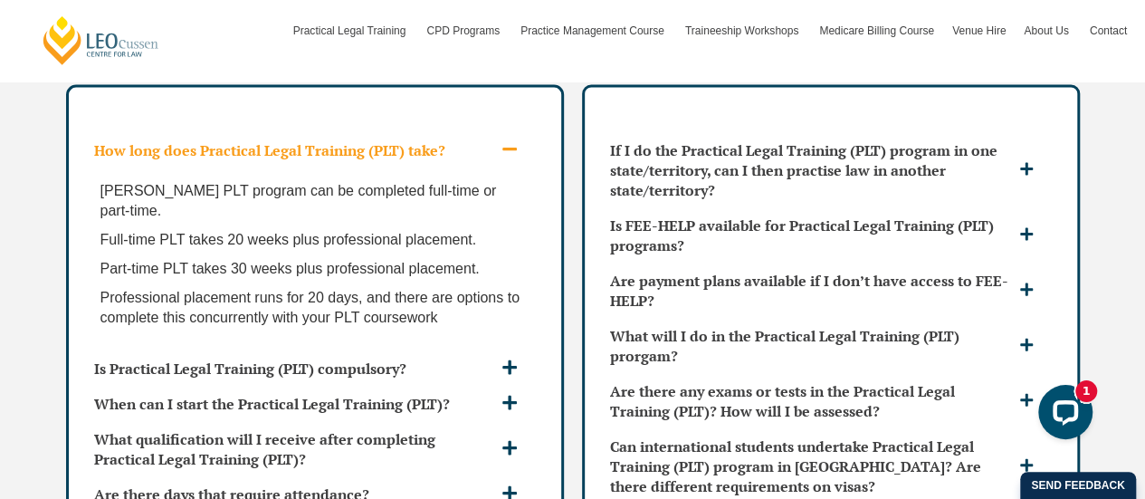
click at [517, 141] on icon at bounding box center [509, 149] width 16 height 16
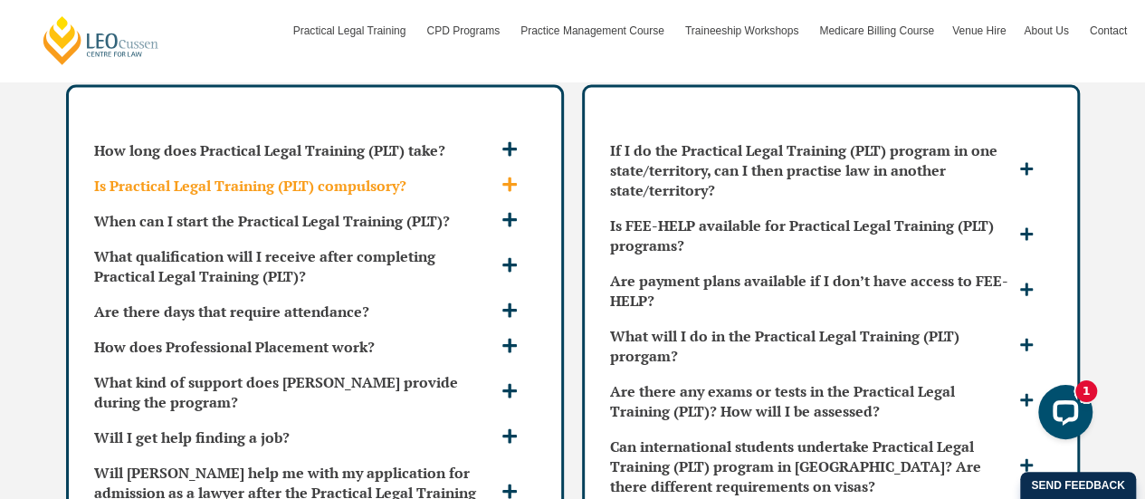
click at [515, 176] on icon at bounding box center [509, 184] width 16 height 16
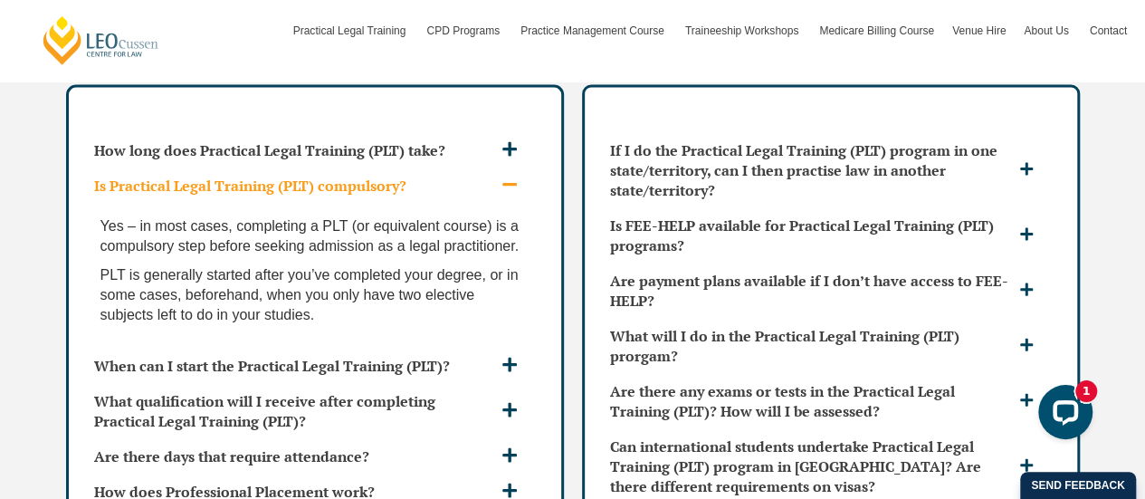
click at [515, 176] on icon at bounding box center [509, 184] width 16 height 16
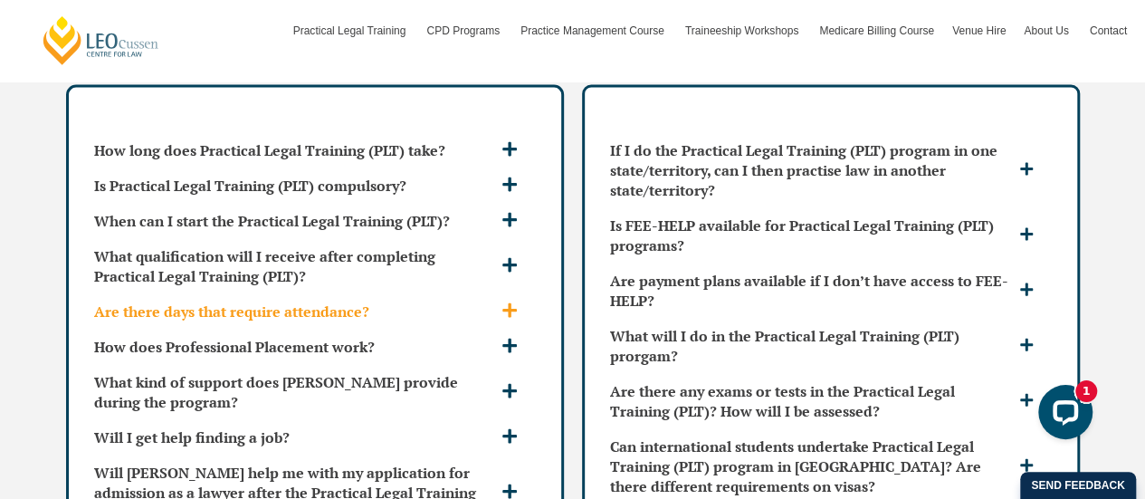
click at [508, 303] on icon at bounding box center [509, 310] width 14 height 14
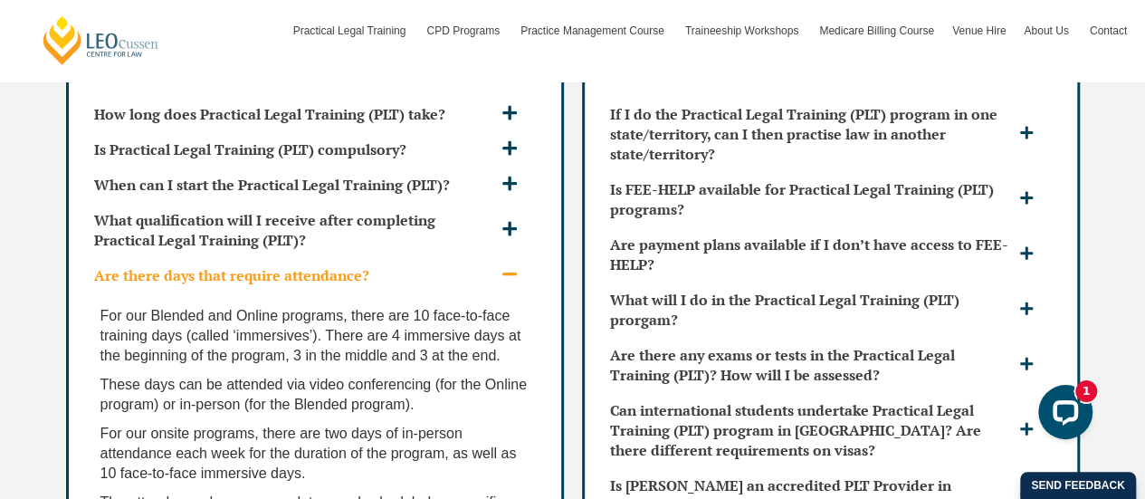
scroll to position [5329, 0]
click at [1085, 413] on button "Open LiveChat chat widget" at bounding box center [1065, 412] width 54 height 54
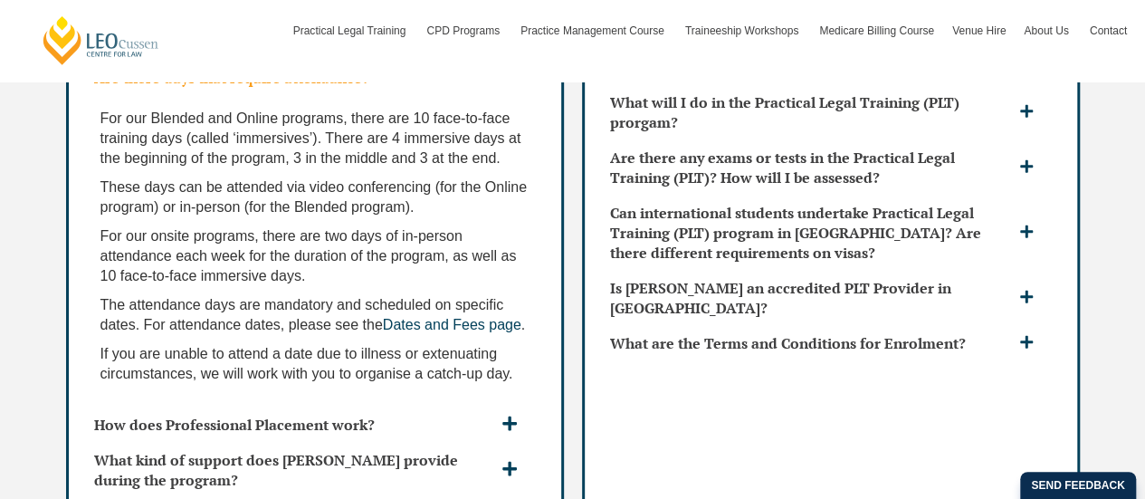
scroll to position [5542, 0]
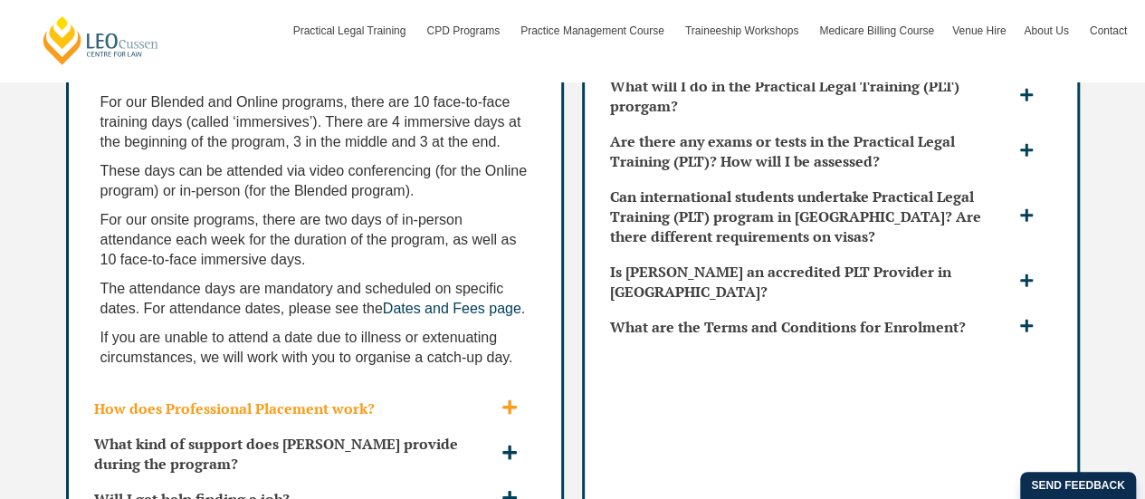
click at [381, 398] on h3 "How does Professional Placement work?" at bounding box center [295, 408] width 403 height 20
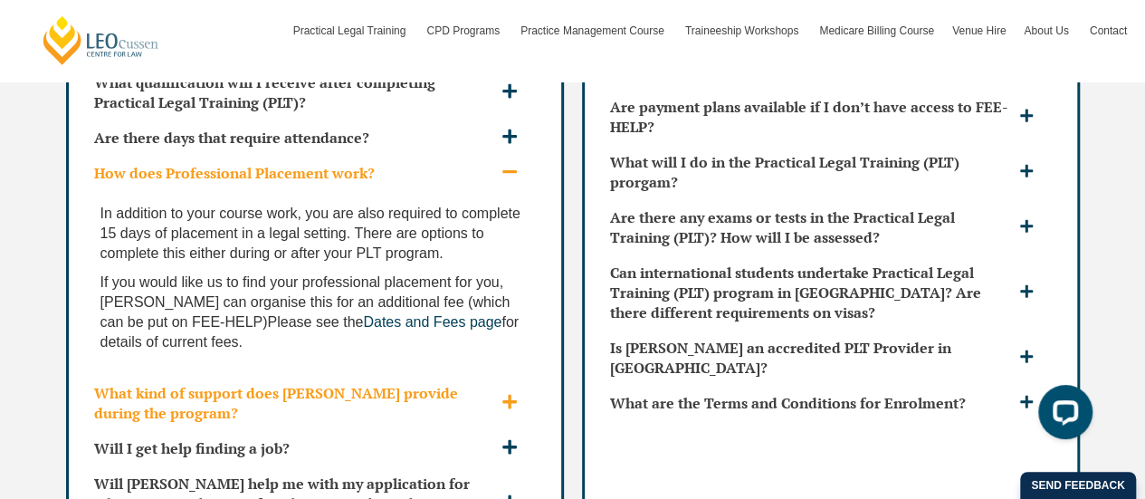
scroll to position [5564, 0]
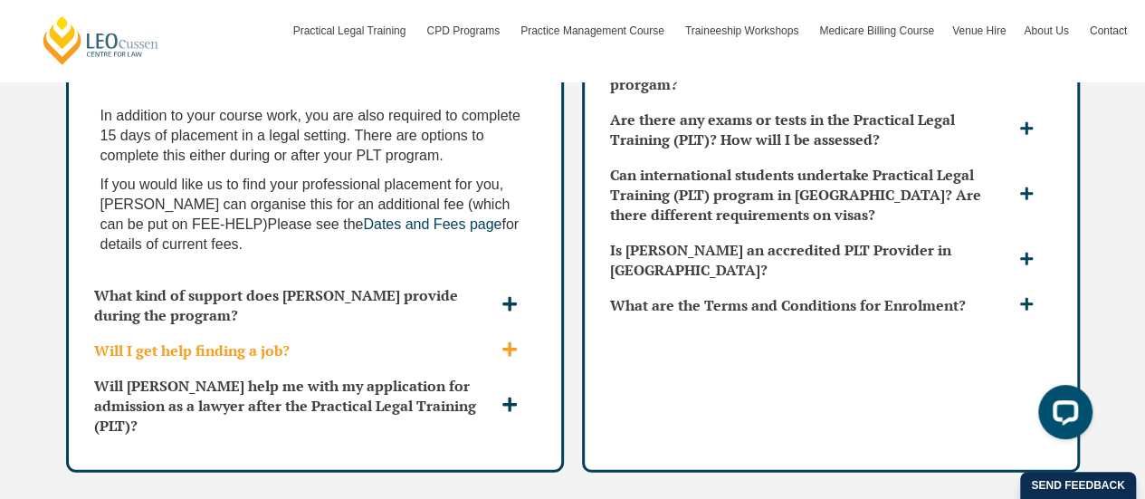
click at [394, 340] on h3 "Will I get help finding a job?" at bounding box center [295, 350] width 403 height 20
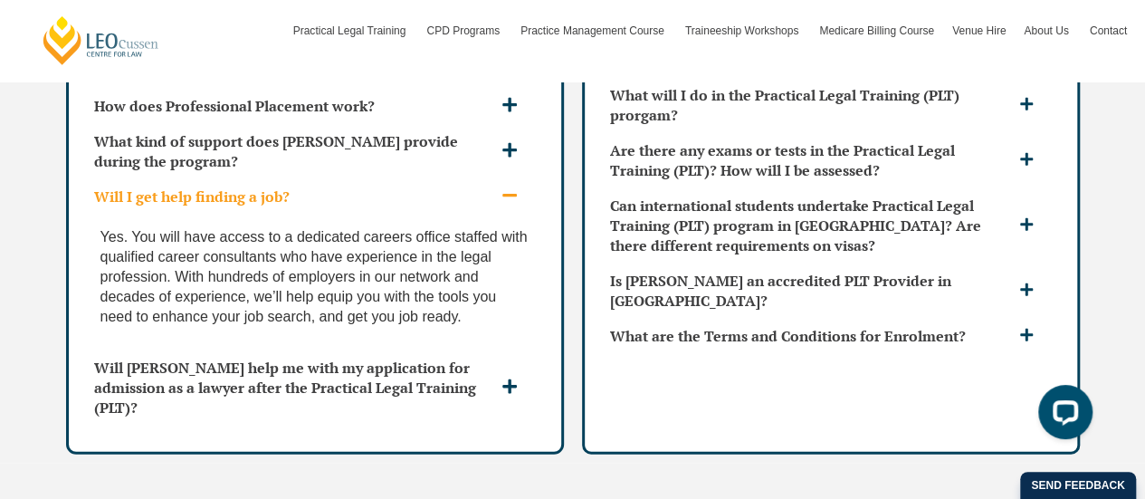
scroll to position [5533, 0]
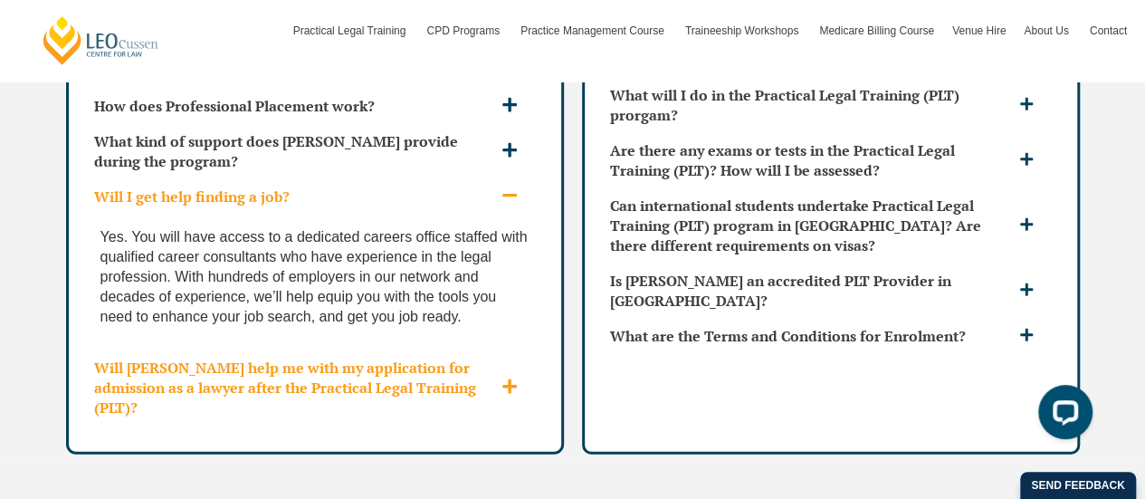
click at [368, 357] on h3 "Will [PERSON_NAME] help me with my application for admission as a lawyer after …" at bounding box center [295, 387] width 403 height 60
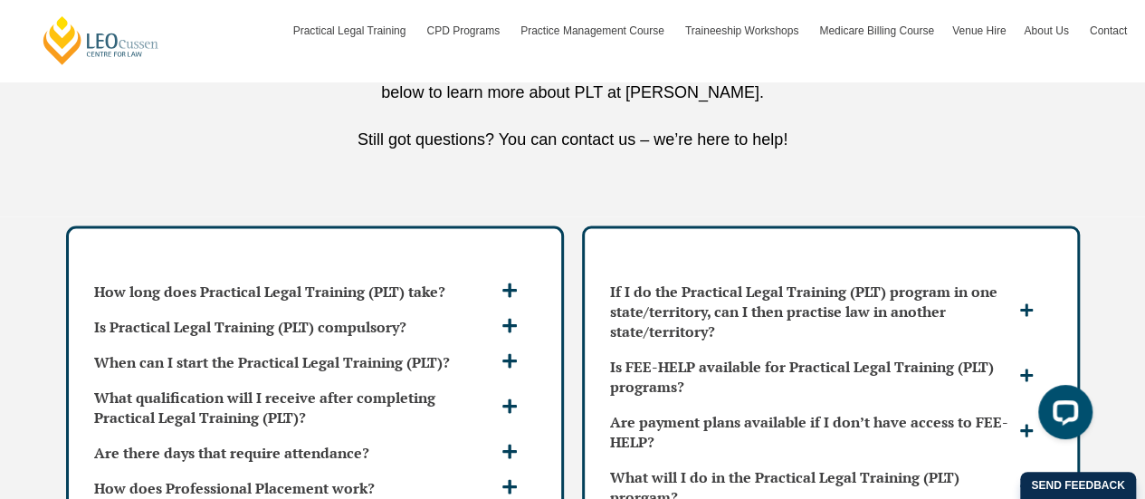
scroll to position [5220, 0]
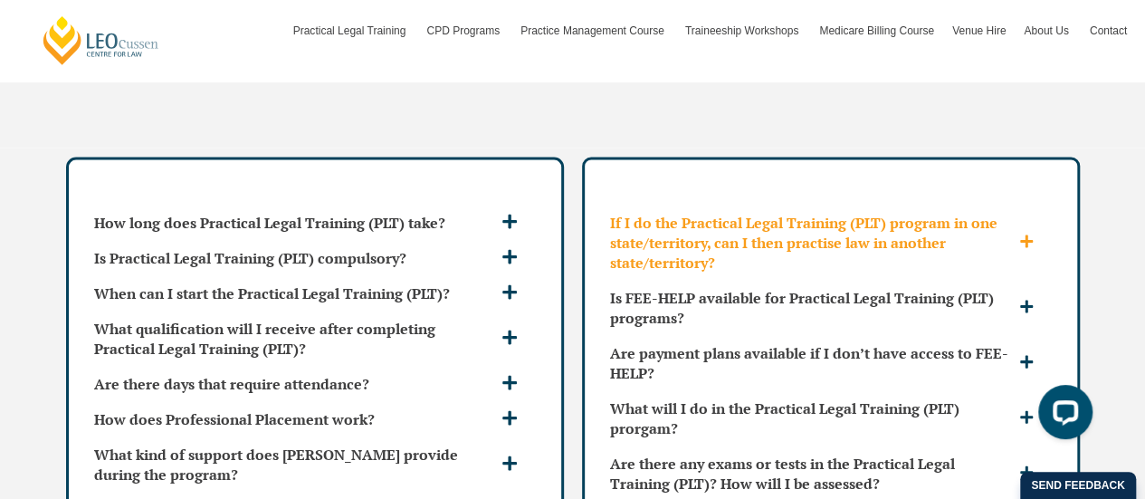
click at [858, 228] on h3 "If I do the Practical Legal Training (PLT) program in one state/territory, can …" at bounding box center [812, 243] width 405 height 60
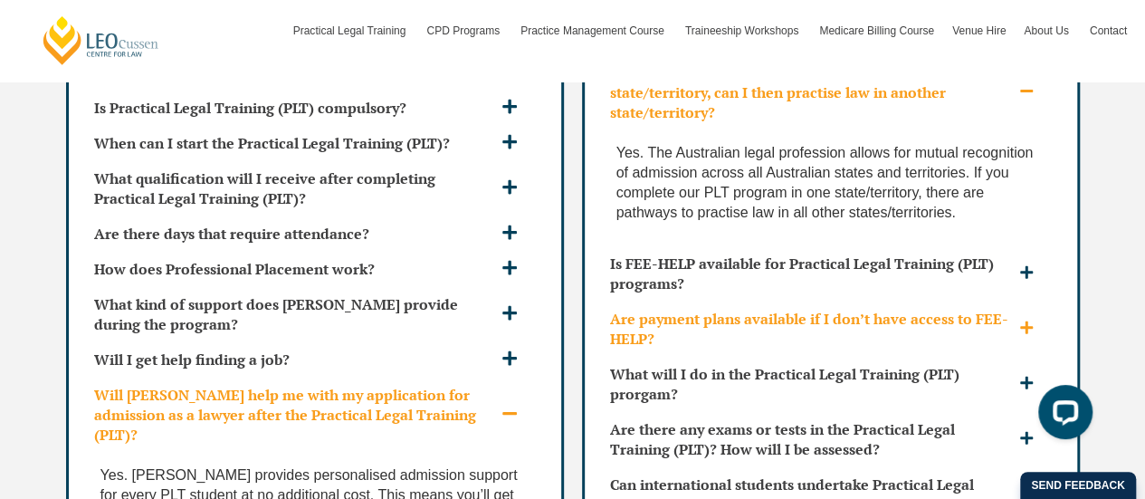
scroll to position [5445, 0]
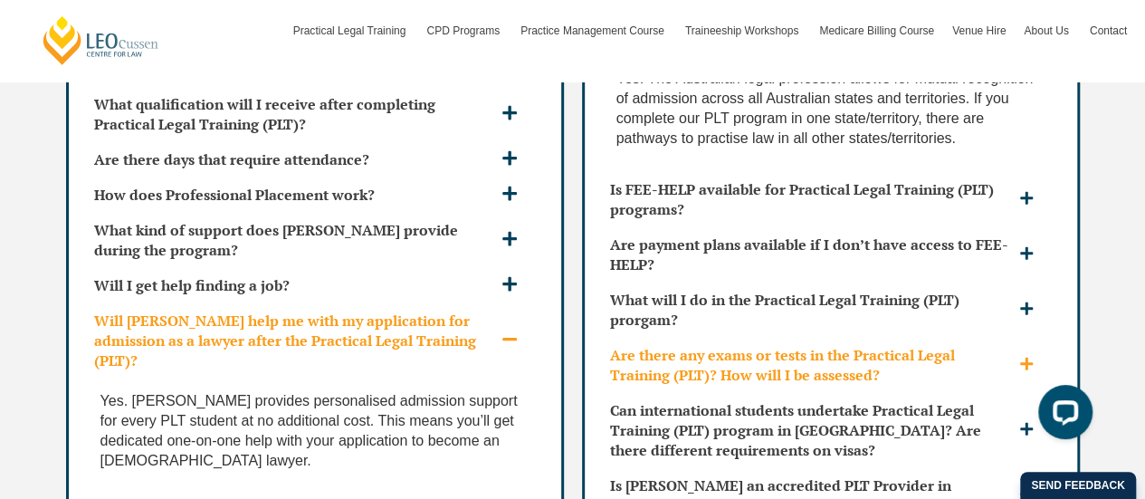
click at [789, 347] on h3 "Are there any exams or tests in the Practical Legal Training (PLT)? How will I …" at bounding box center [812, 365] width 405 height 40
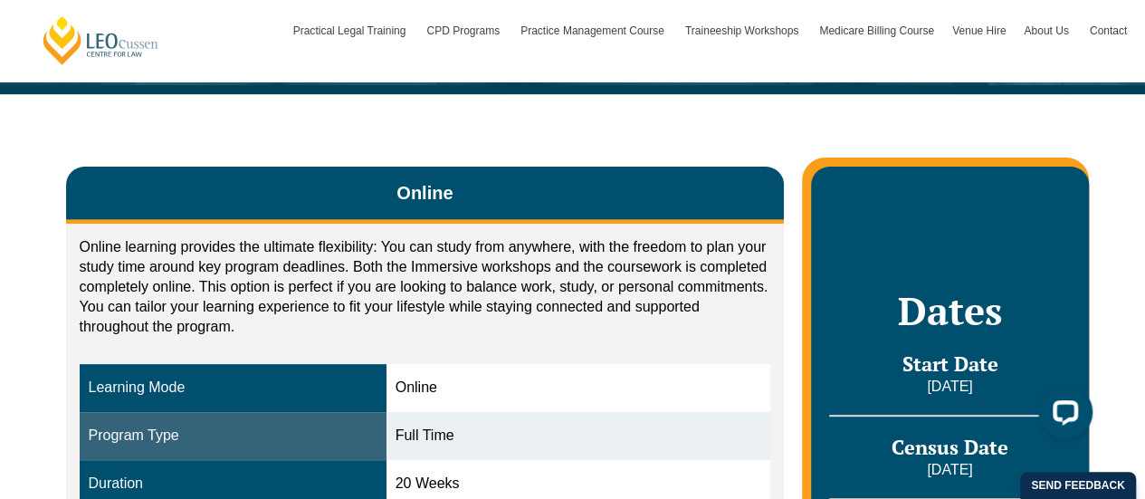
scroll to position [212, 0]
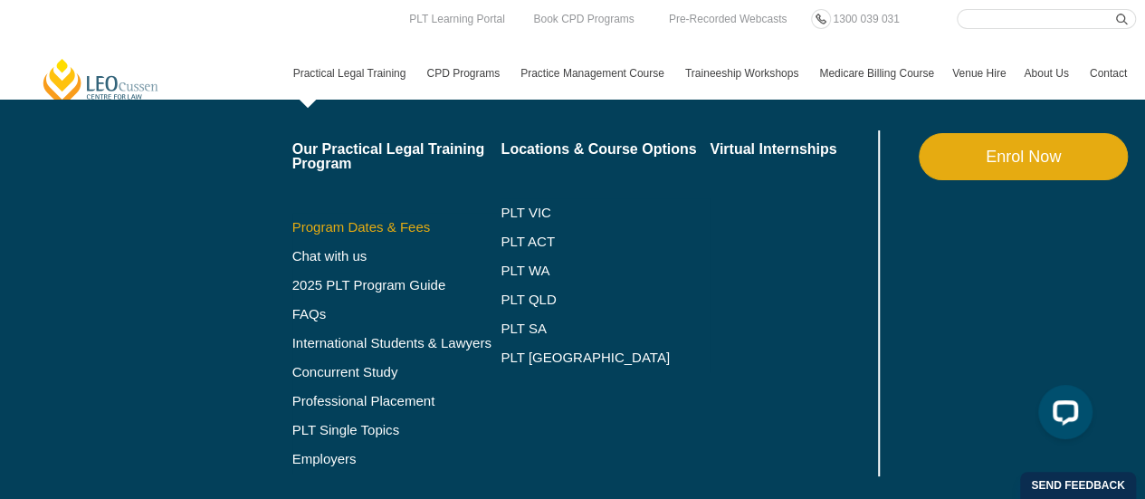
click at [357, 223] on link "Program Dates & Fees" at bounding box center [396, 227] width 209 height 14
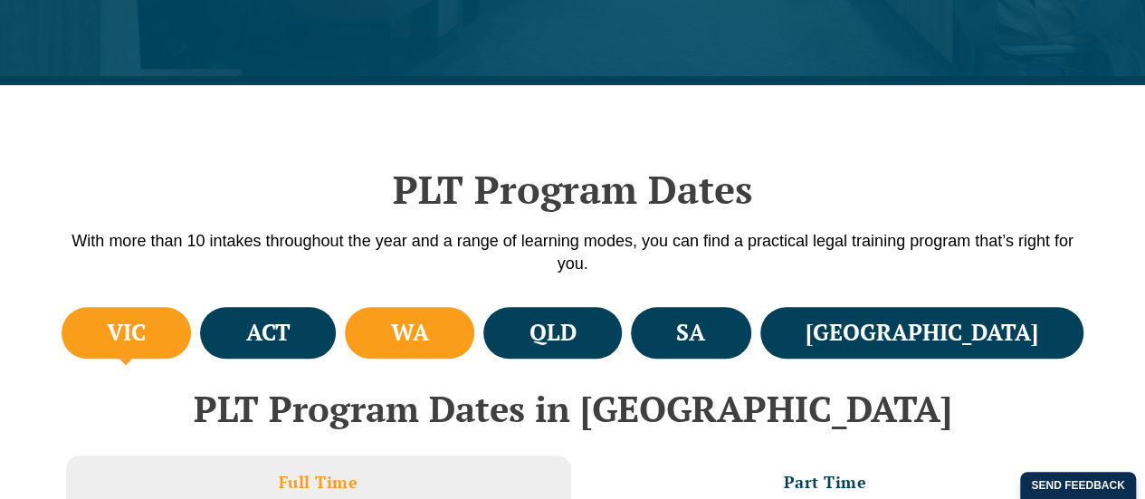
click at [474, 338] on li "WA" at bounding box center [409, 333] width 129 height 52
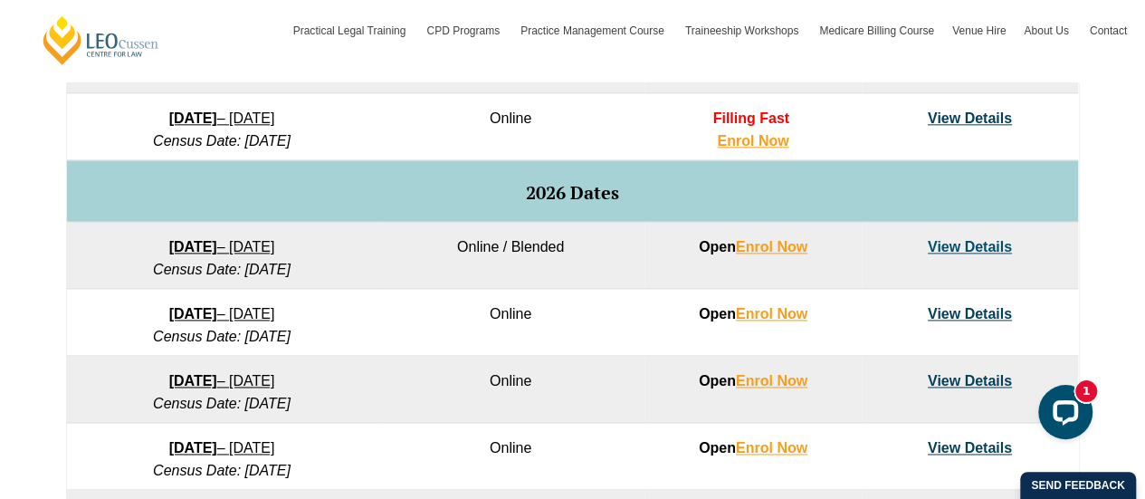
scroll to position [1075, 0]
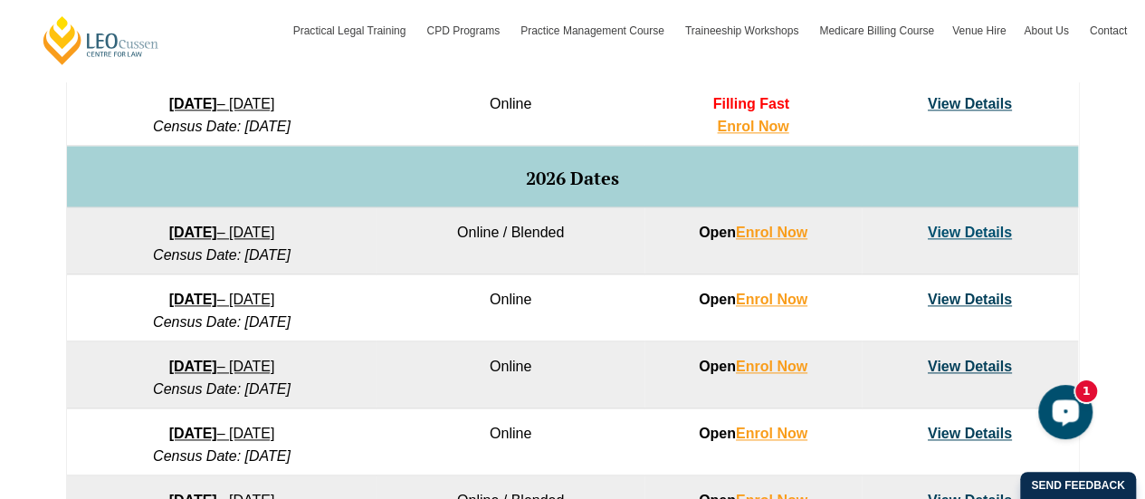
click at [1077, 404] on div "Open LiveChat chat widget" at bounding box center [1065, 411] width 31 height 31
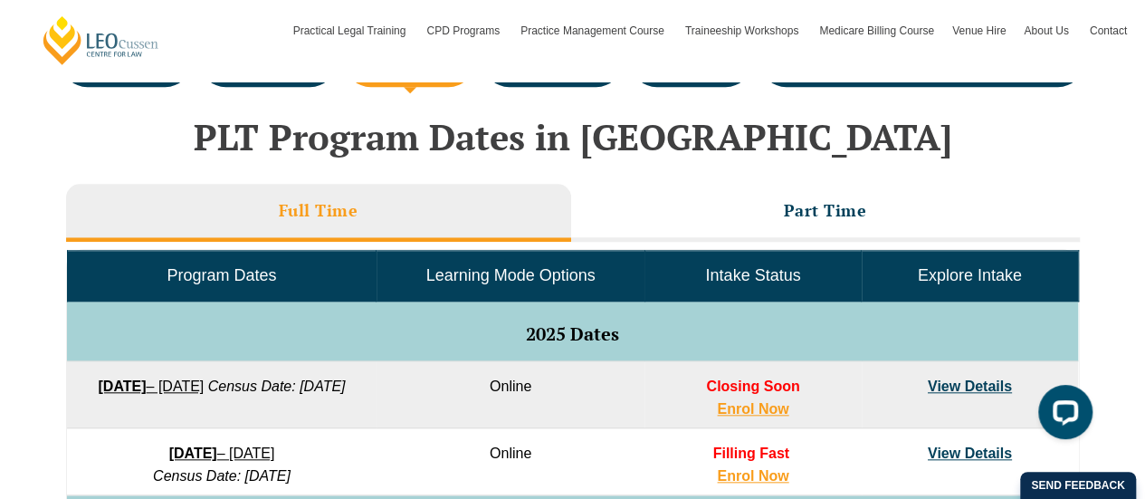
scroll to position [731, 0]
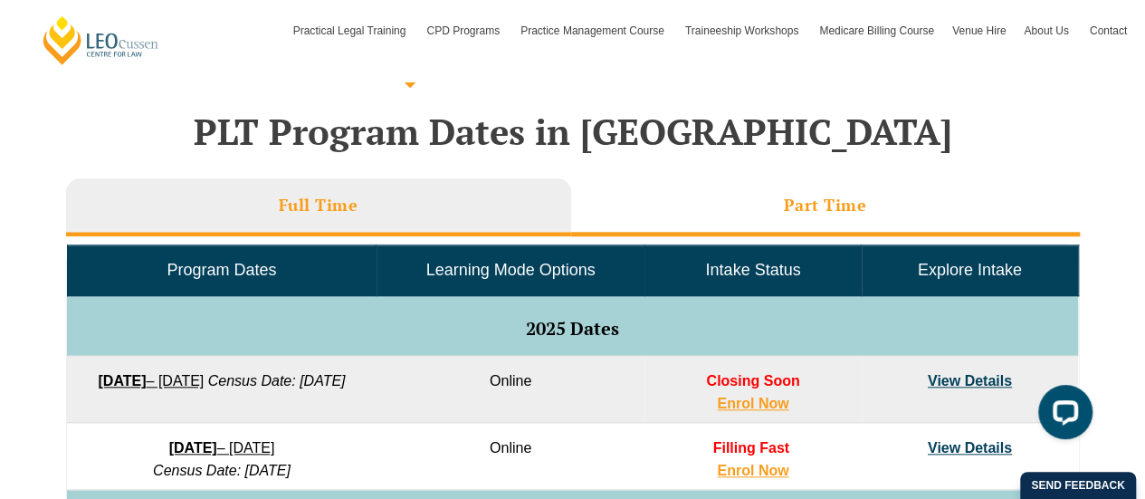
click at [784, 191] on li "Part Time" at bounding box center [825, 207] width 509 height 58
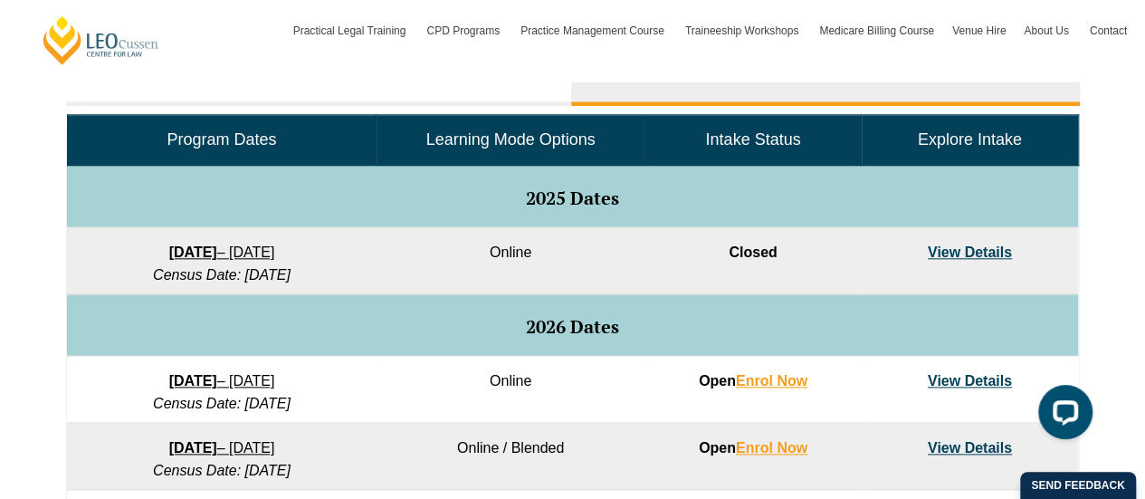
scroll to position [841, 0]
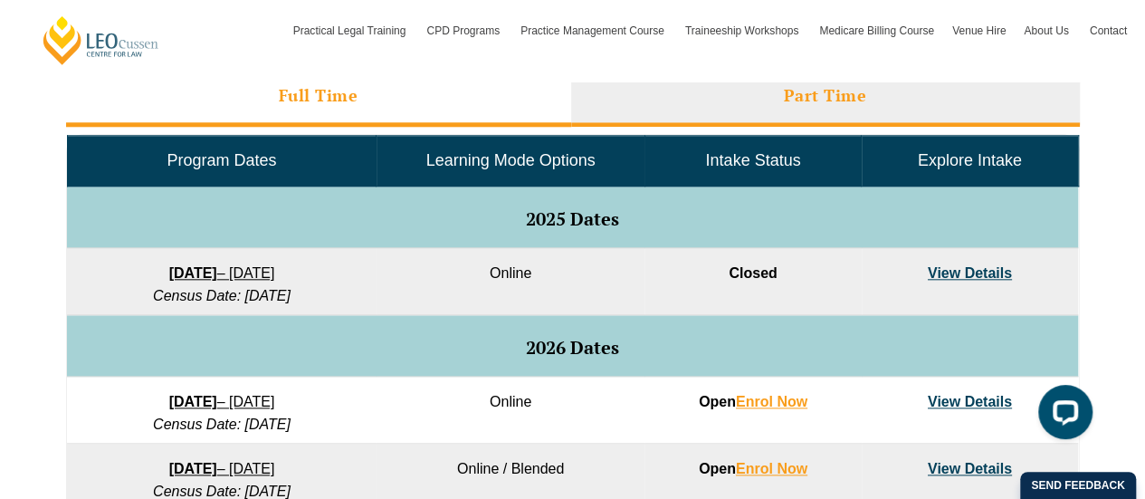
click at [369, 90] on li "Full Time" at bounding box center [318, 98] width 505 height 58
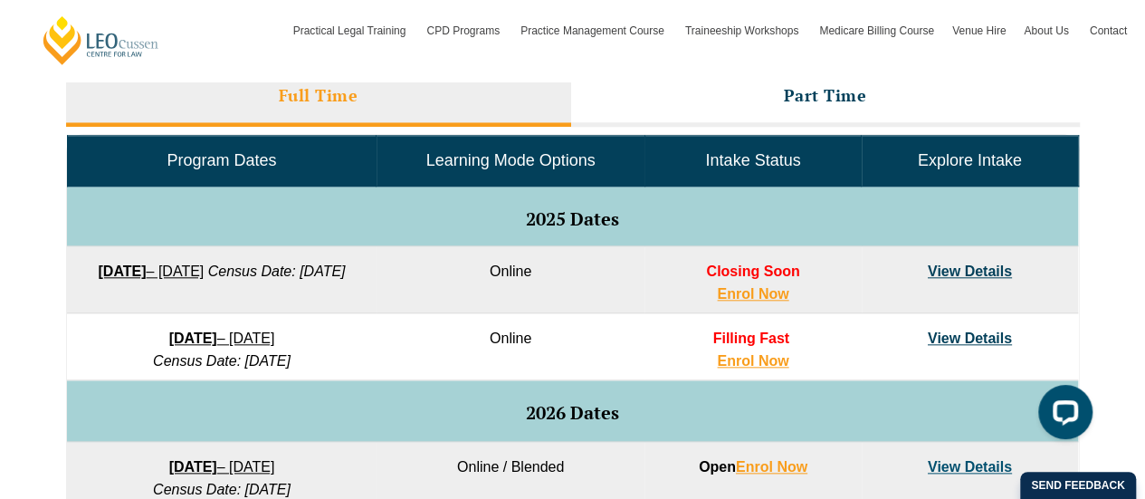
click at [938, 263] on link "View Details" at bounding box center [970, 270] width 84 height 15
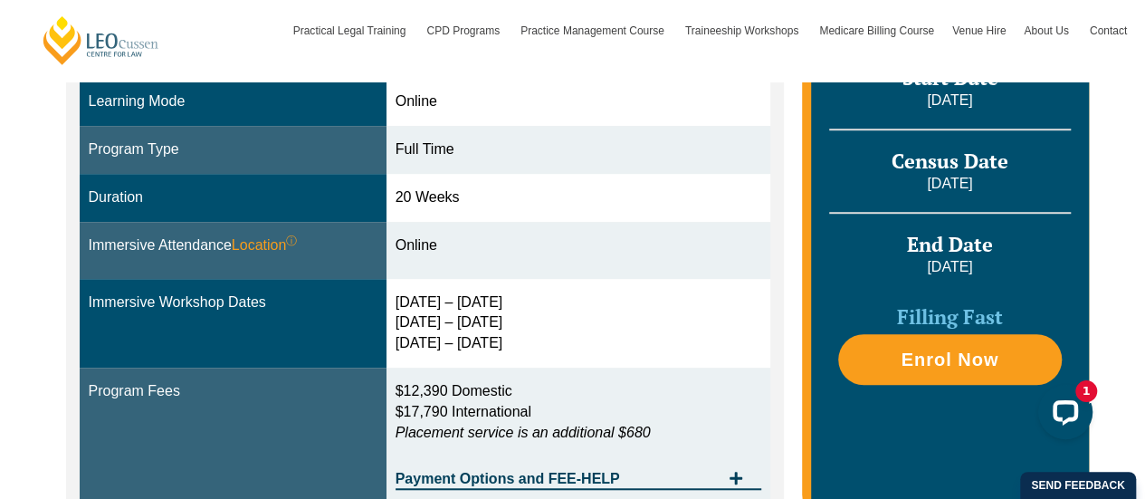
drag, startPoint x: 400, startPoint y: 345, endPoint x: 527, endPoint y: 348, distance: 126.7
click at [527, 348] on div "[DATE] – [DATE] [DATE] – [DATE] [DATE] – [DATE]" at bounding box center [579, 323] width 367 height 62
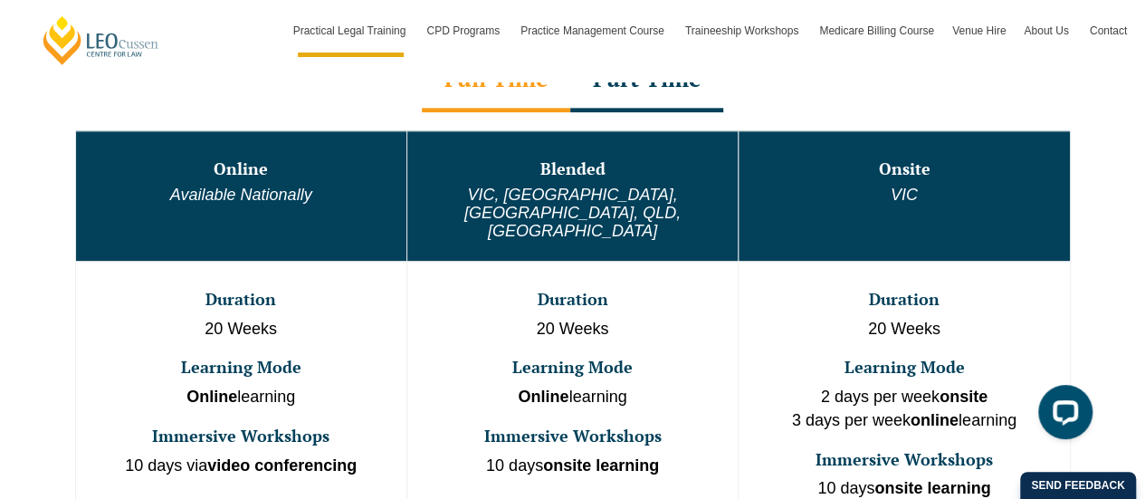
scroll to position [977, 0]
